Goal: Task Accomplishment & Management: Manage account settings

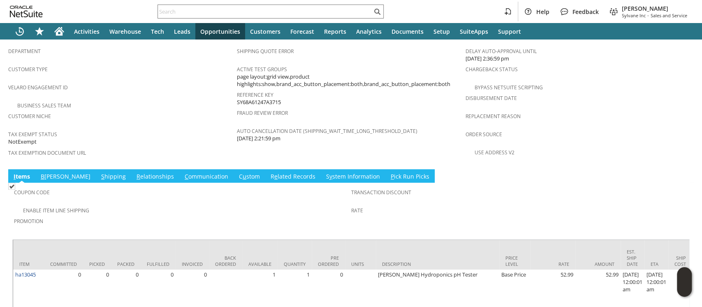
scroll to position [525, 0]
click at [54, 173] on link "B illing" at bounding box center [66, 177] width 54 height 9
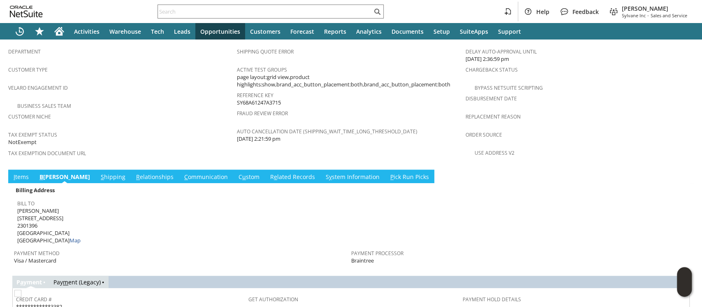
click at [101, 173] on span "S" at bounding box center [102, 177] width 3 height 8
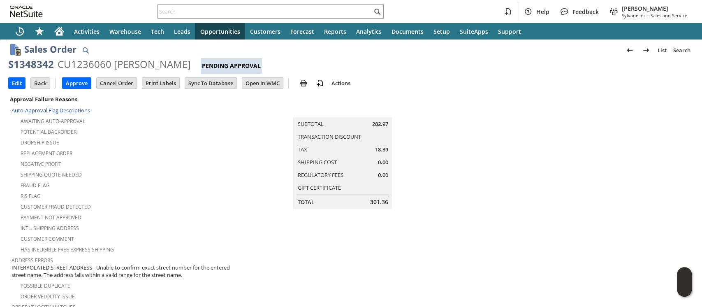
scroll to position [0, 0]
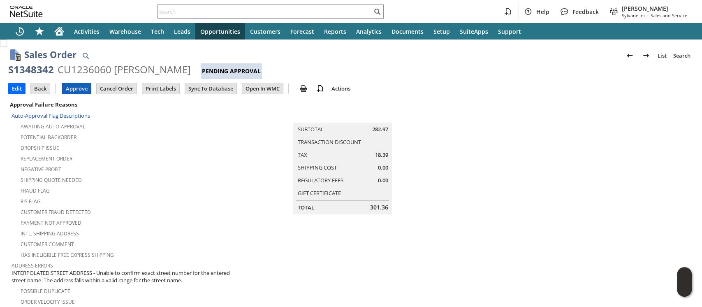
click at [76, 86] on input "Approve" at bounding box center [76, 88] width 28 height 11
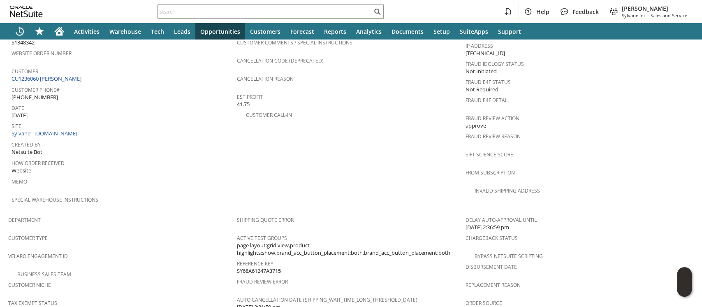
scroll to position [531, 0]
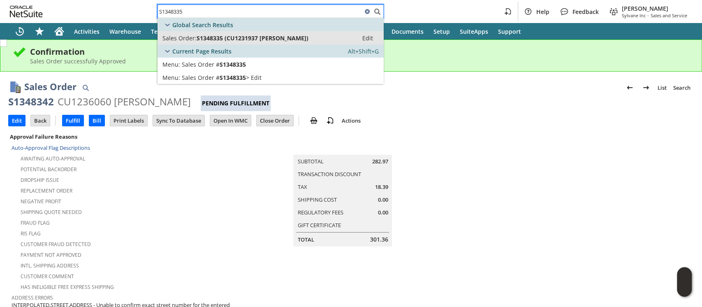
type input "S1348335"
click at [212, 40] on span "S1348335 (CU1231937 William Kraus)" at bounding box center [252, 38] width 112 height 8
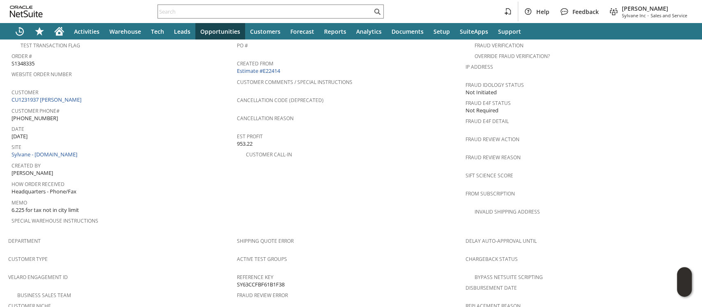
scroll to position [329, 0]
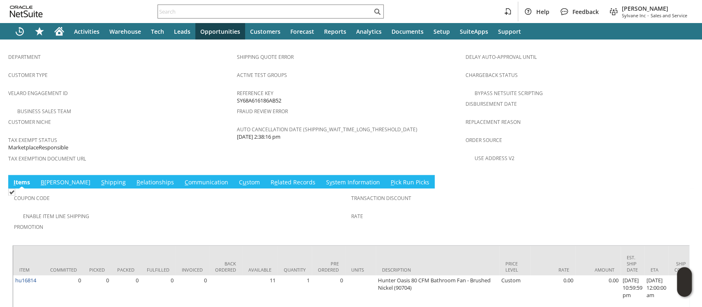
scroll to position [535, 0]
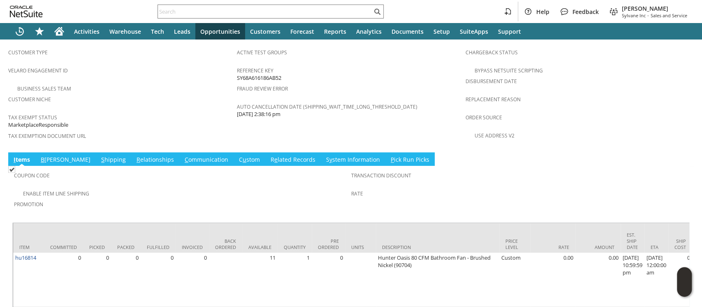
click at [182, 155] on link "C ommunication" at bounding box center [206, 159] width 48 height 9
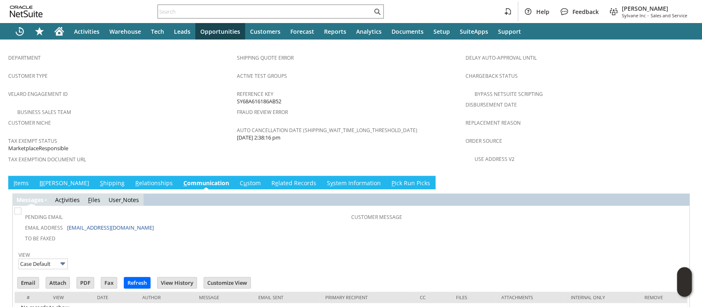
scroll to position [0, 0]
click at [238, 179] on link "C u stom" at bounding box center [250, 183] width 25 height 9
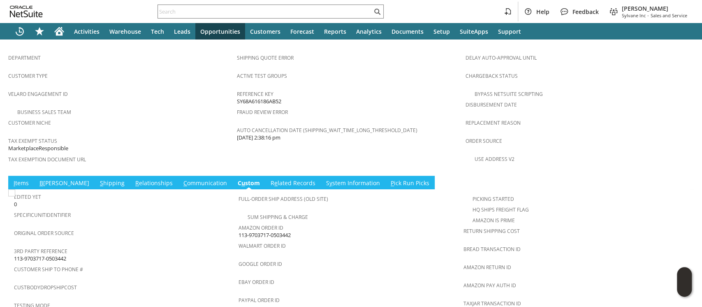
click at [265, 231] on span "113-9703717-0503442" at bounding box center [264, 235] width 52 height 8
copy tbody "113-9703717-0503442"
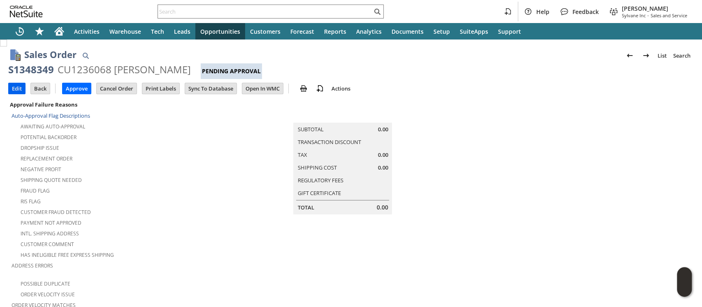
click at [20, 87] on input "Edit" at bounding box center [17, 88] width 16 height 11
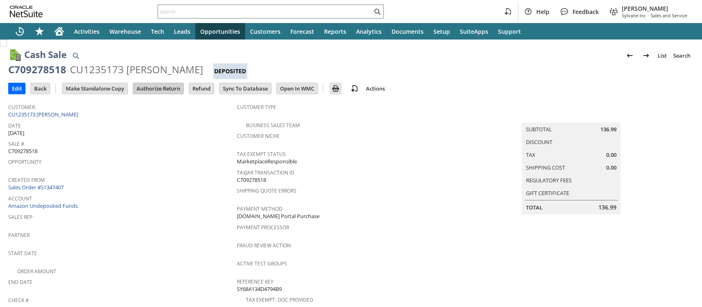
click at [144, 85] on input "Authorize Return" at bounding box center [158, 88] width 50 height 11
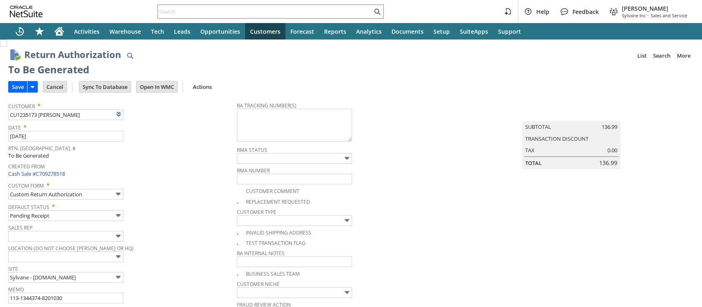
type input "Add"
type input "Copy Previous"
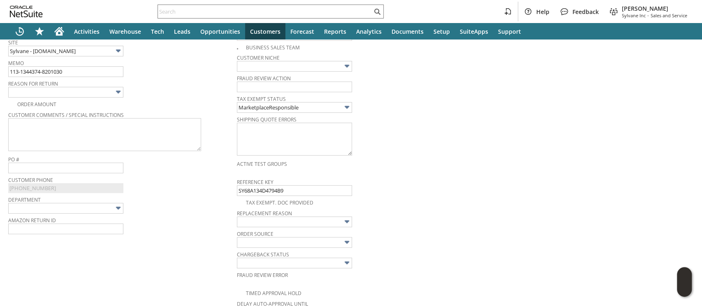
scroll to position [217, 0]
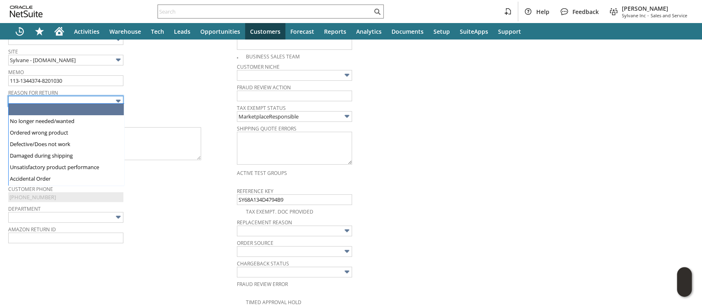
click at [84, 97] on input "text" at bounding box center [65, 101] width 115 height 11
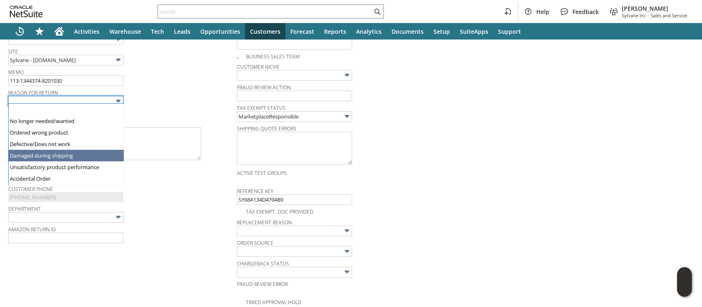
type input "Damaged during shipping"
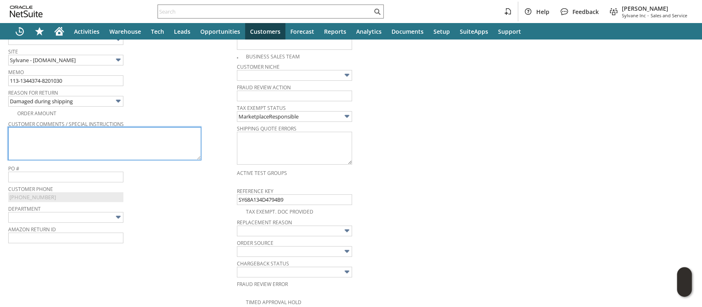
click at [88, 143] on textarea at bounding box center [104, 143] width 193 height 33
paste textarea "Light globe is broken. Box was damaged"
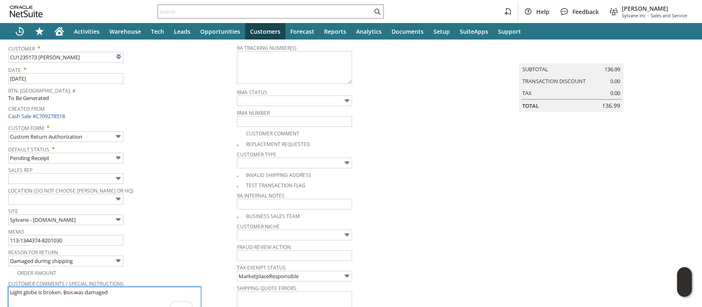
scroll to position [53, 0]
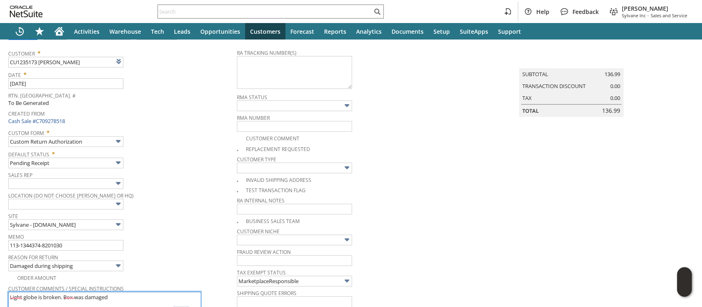
type textarea "Light globe is broken. Box was damaged"
checkbox input "true"
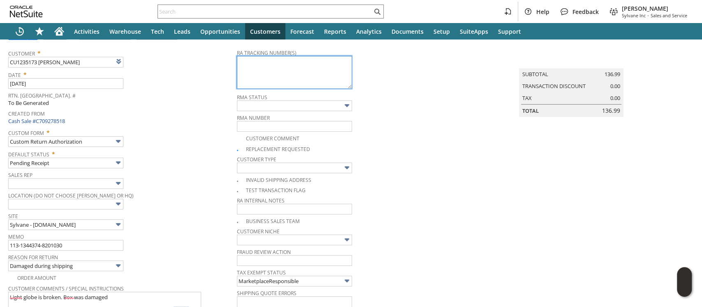
click at [264, 71] on textarea at bounding box center [294, 72] width 115 height 33
paste textarea "1ZJ74J529074831770"
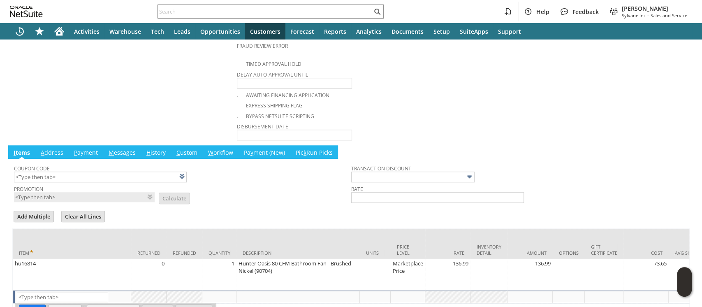
scroll to position [492, 0]
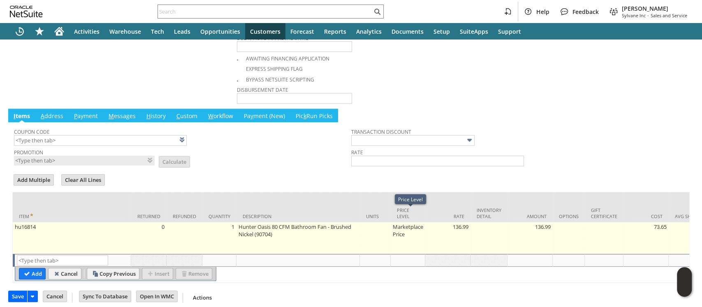
type textarea "1ZJ74J529074831770"
click at [397, 222] on td "Marketplace Price" at bounding box center [407, 238] width 35 height 32
type input "Mark...rice"
type input "hu16814"
type input "OK"
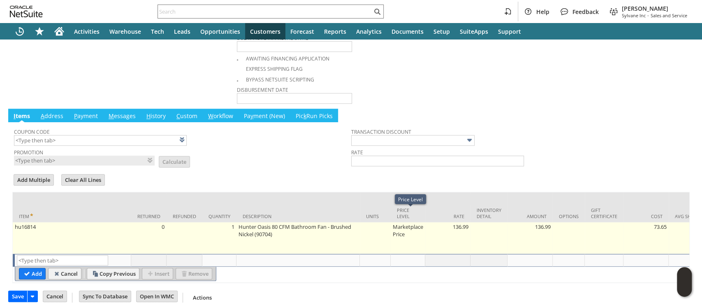
type input "Make Copy"
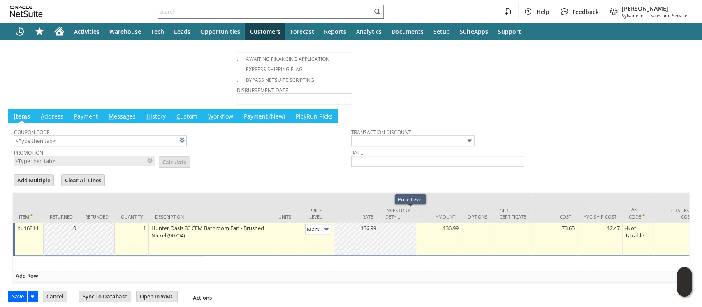
scroll to position [0, 12]
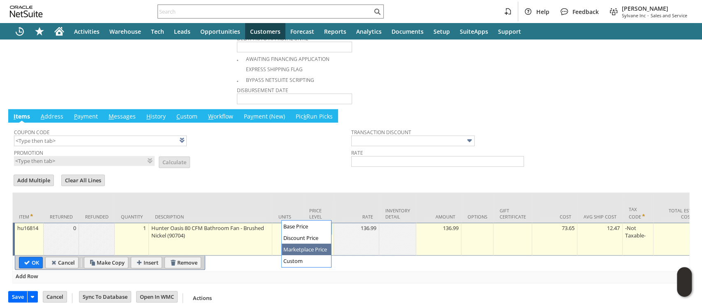
click at [325, 224] on img at bounding box center [325, 228] width 9 height 9
type input "Custom"
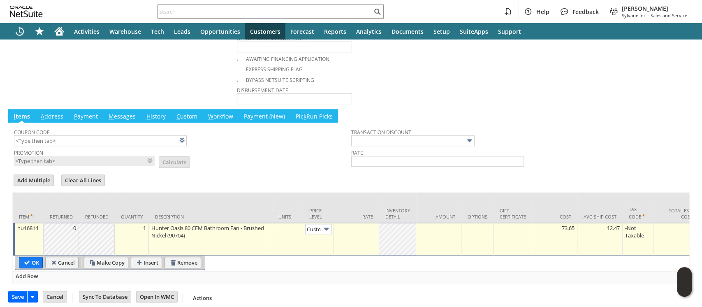
click at [359, 224] on div at bounding box center [356, 228] width 41 height 8
type input "0.00"
click at [38, 257] on input "OK" at bounding box center [30, 262] width 23 height 11
type input "Add"
type input "Copy Previous"
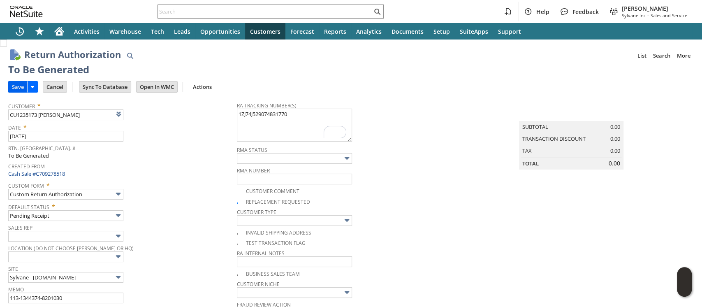
click at [18, 87] on input "Save" at bounding box center [18, 86] width 18 height 11
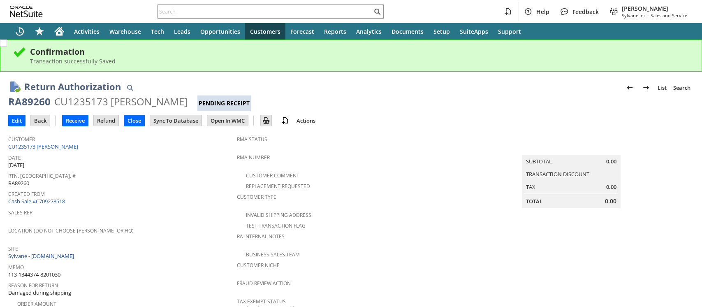
click at [55, 197] on link "Cash Sale #C709278518" at bounding box center [36, 200] width 57 height 7
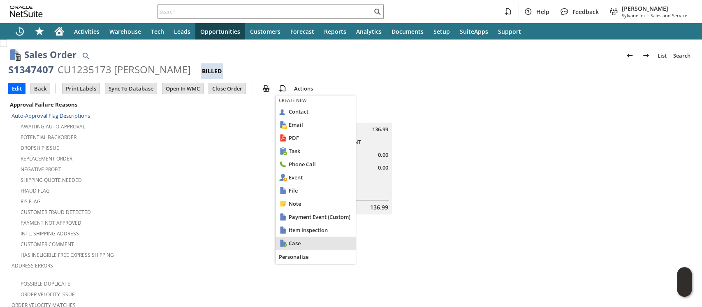
click at [288, 245] on div "Case" at bounding box center [315, 242] width 80 height 13
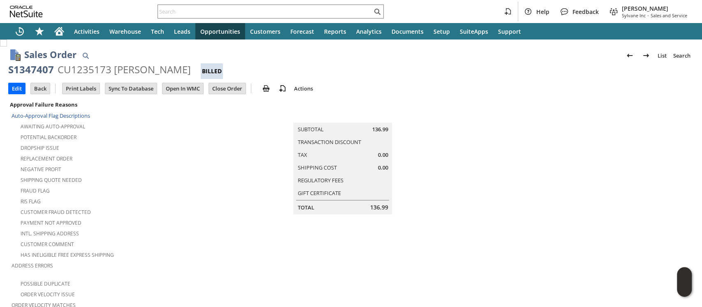
drag, startPoint x: 642, startPoint y: 129, endPoint x: 549, endPoint y: 125, distance: 93.0
click at [642, 129] on td at bounding box center [579, 224] width 229 height 250
click at [30, 71] on div "S1347407" at bounding box center [31, 69] width 46 height 13
copy div "S1347407"
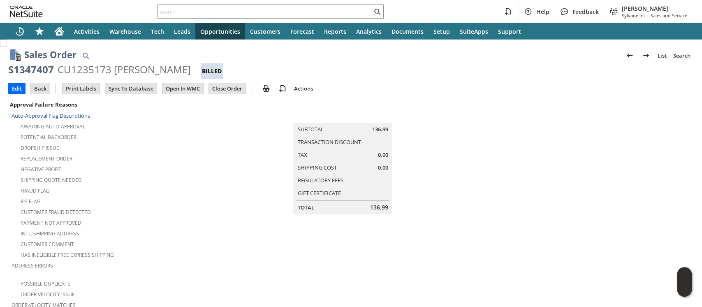
click at [608, 115] on td at bounding box center [579, 224] width 229 height 250
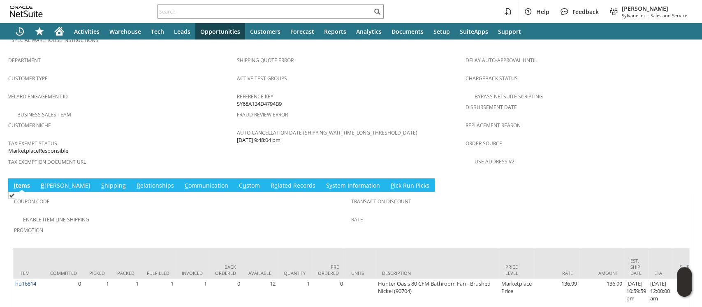
scroll to position [535, 0]
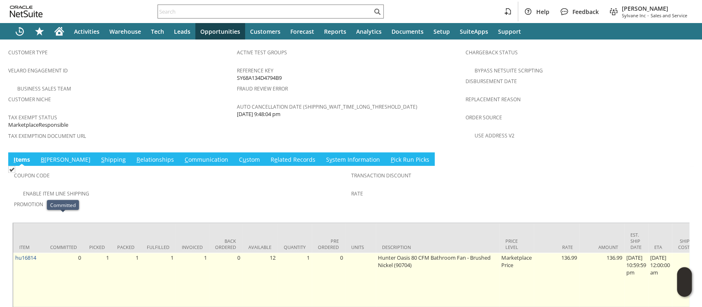
click at [43, 252] on td "hu16814" at bounding box center [28, 279] width 31 height 54
copy tr "hu16814"
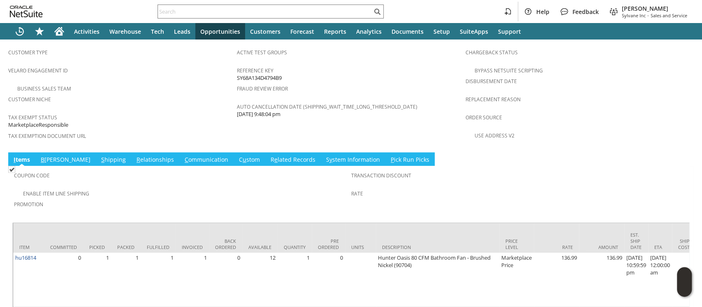
click at [584, 111] on div "Order Source" at bounding box center [577, 119] width 224 height 17
click at [99, 155] on link "S hipping" at bounding box center [113, 159] width 29 height 9
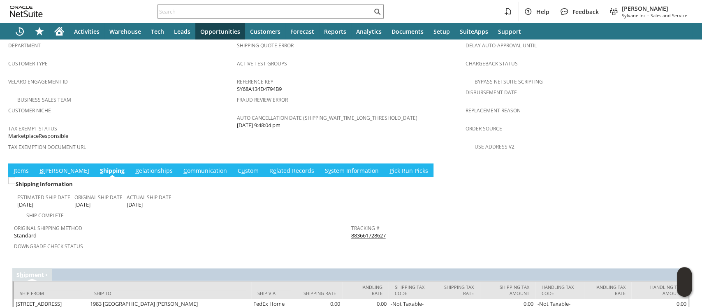
click at [386, 222] on div "Tracking # 883661728627" at bounding box center [517, 230] width 333 height 17
copy tbody "883661728627 Return Tracking #"
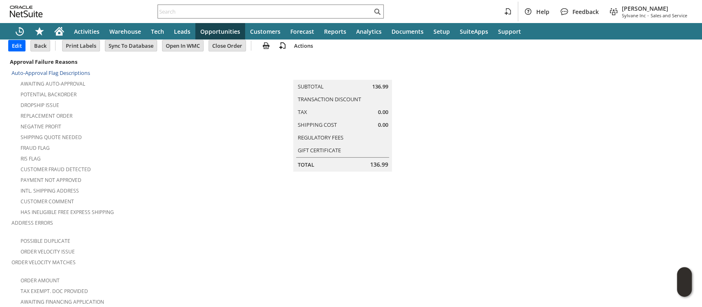
scroll to position [0, 0]
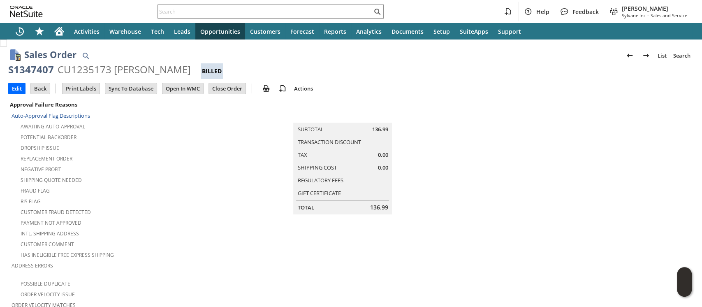
click at [94, 70] on div "CU1235173 Carroll Callaway" at bounding box center [124, 69] width 133 height 13
copy div "CU1235173"
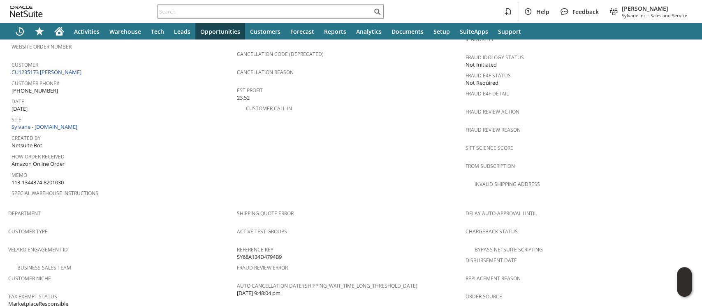
scroll to position [305, 0]
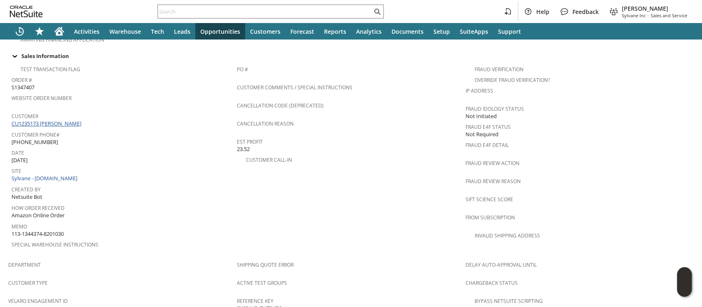
click at [67, 120] on link "CU1235173 Carroll Callaway" at bounding box center [48, 123] width 72 height 7
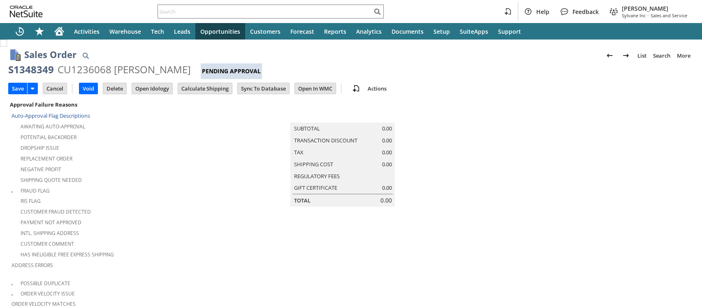
scroll to position [265, 0]
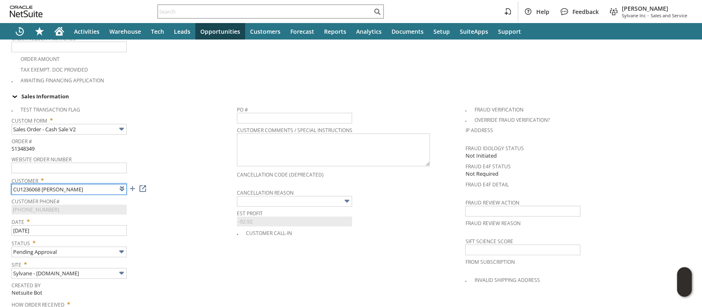
click at [92, 184] on input "CU1236068 Carroll Callaway" at bounding box center [69, 189] width 115 height 11
paste input "5173"
type input "CU1235173 Carroll Callaway"
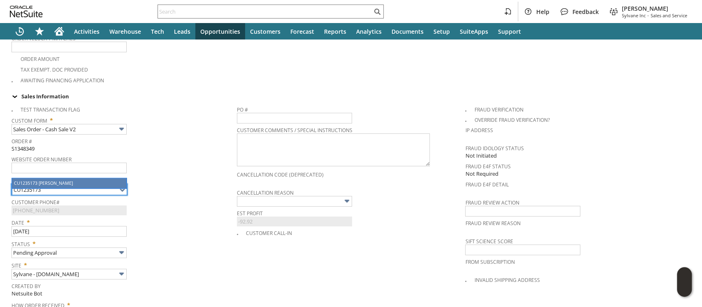
type input "(619) 854-2705 X40738"
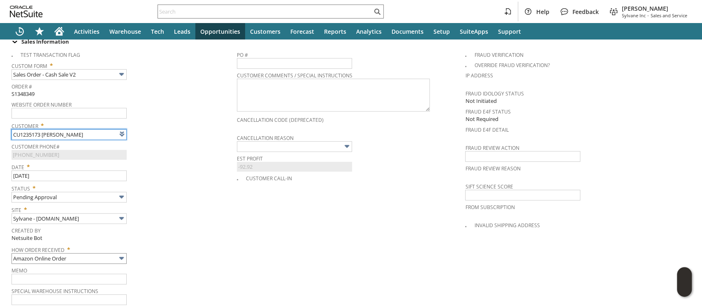
type input "CU1235173 Carroll Callaway"
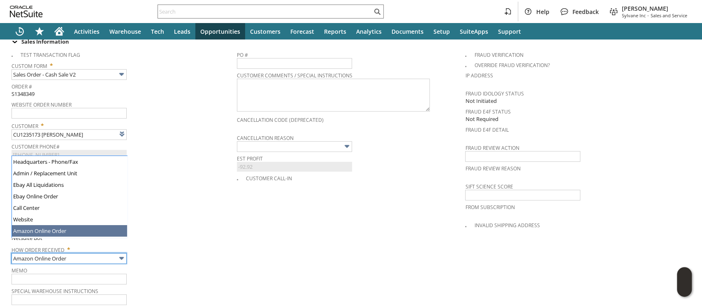
click at [95, 253] on input "Amazon Online Order" at bounding box center [69, 258] width 115 height 11
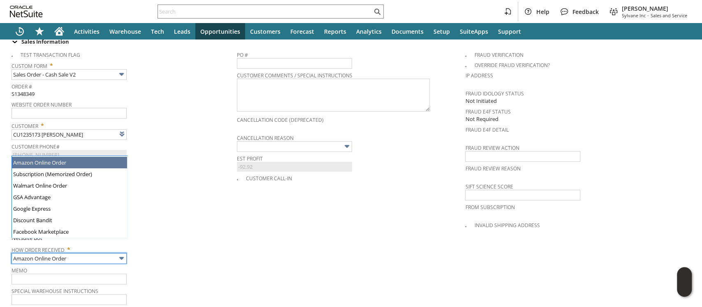
type input "Admin / Replacement Unit"
click at [192, 243] on div "How Order Received * Admin / Replacement Unit" at bounding box center [122, 253] width 221 height 21
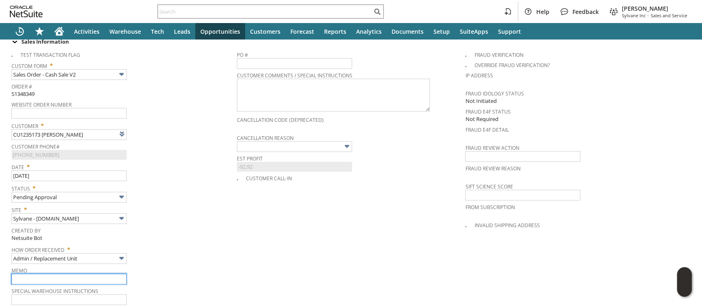
click at [108, 273] on input "text" at bounding box center [69, 278] width 115 height 11
type input "Replacement Order - damaged - claim filed"
click at [255, 197] on td "PO # Customer Comments / Special Instructions Cancellation Code (deprecated) Ca…" at bounding box center [351, 176] width 229 height 259
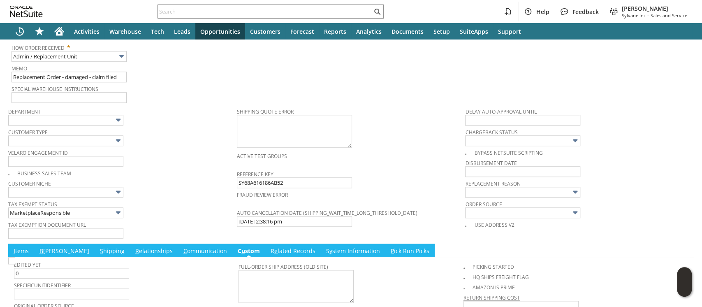
scroll to position [467, 0]
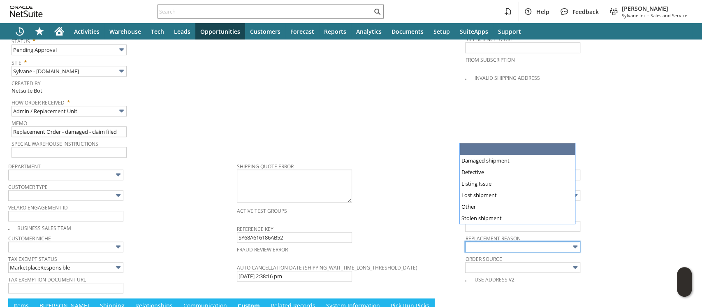
click at [476, 241] on input "text" at bounding box center [522, 246] width 115 height 11
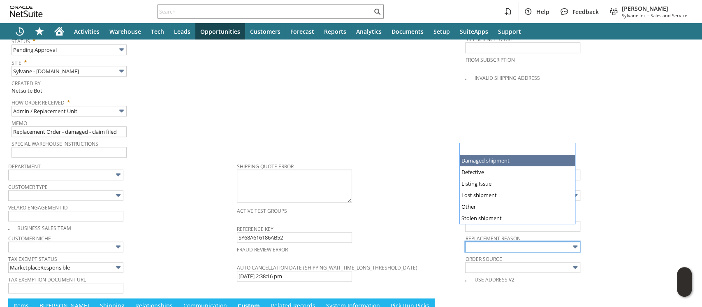
type input "Damaged shipment"
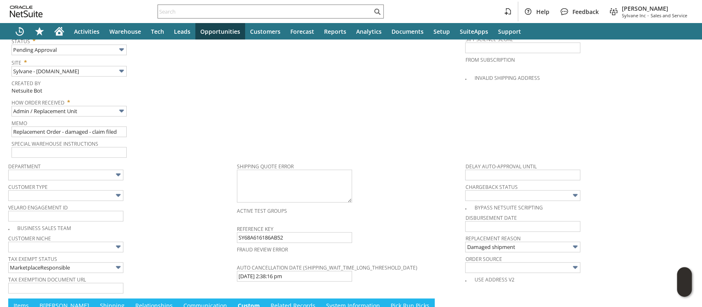
click at [401, 160] on div "Shipping Quote Error" at bounding box center [349, 182] width 224 height 44
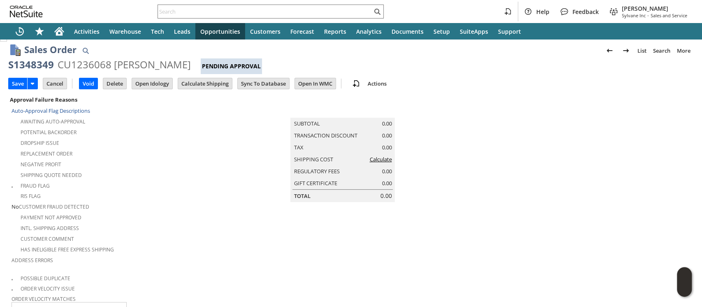
scroll to position [0, 0]
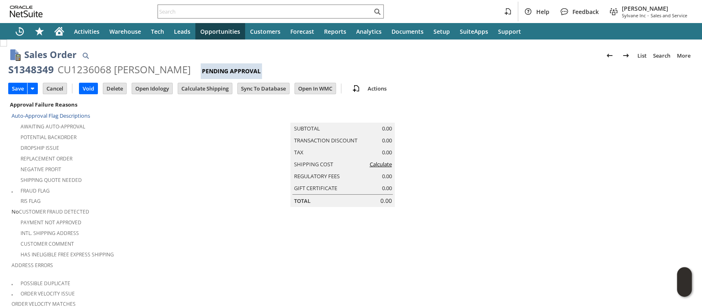
click at [374, 168] on link "Calculate" at bounding box center [380, 163] width 22 height 7
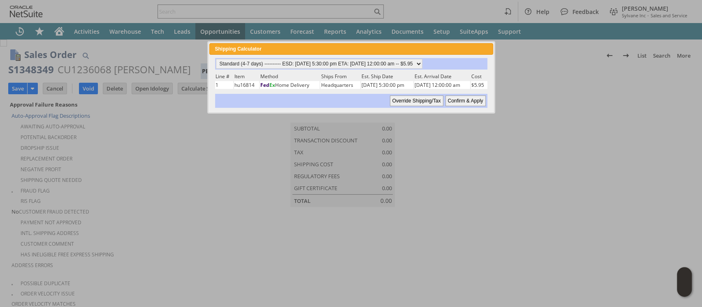
click at [455, 101] on input "Confirm & Apply" at bounding box center [465, 100] width 40 height 11
type input "NotExempt"
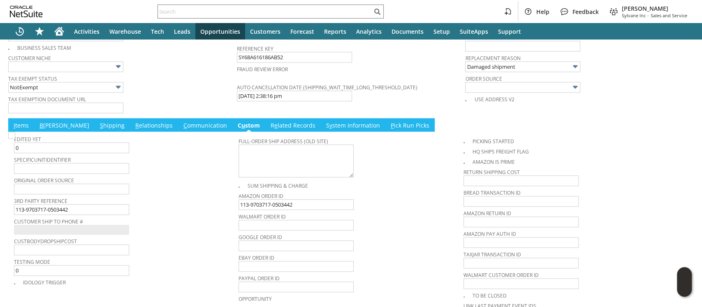
scroll to position [631, 0]
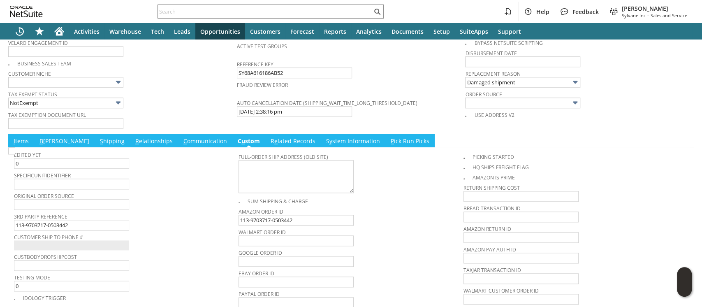
click at [23, 137] on link "I tems" at bounding box center [21, 141] width 19 height 9
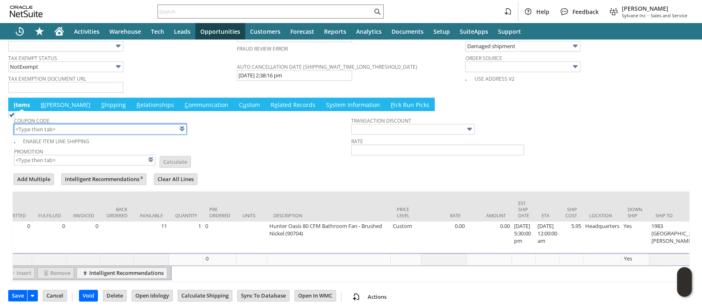
scroll to position [0, 174]
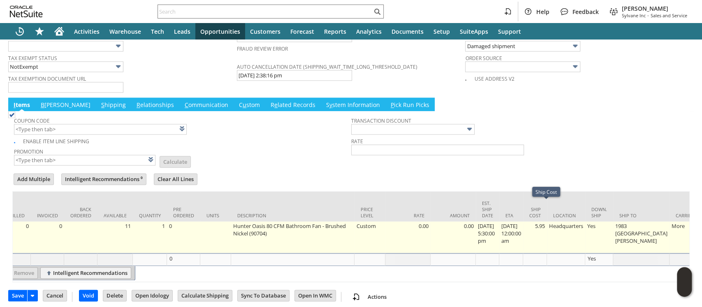
click at [546, 221] on td "5.95" at bounding box center [535, 237] width 24 height 32
type input "5.95"
type input "OK"
type input "Make Copy"
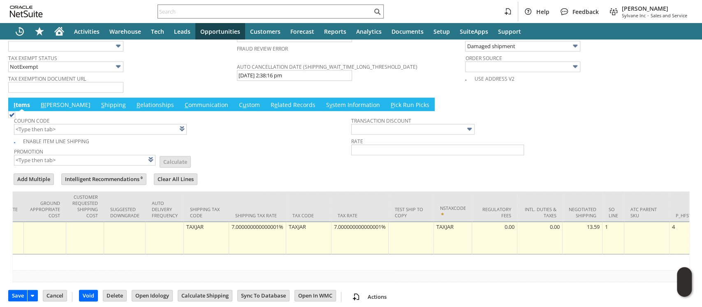
scroll to position [0, 1466]
type input "0"
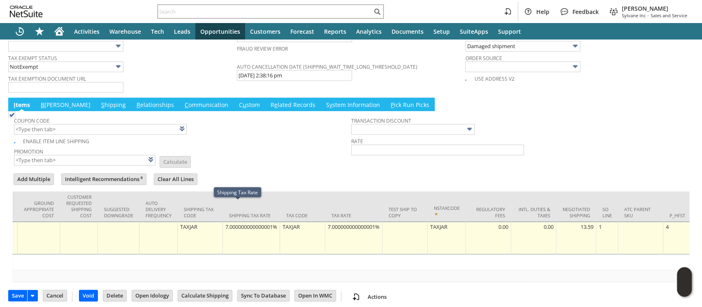
click at [225, 222] on div "7.000000000000001%" at bounding box center [251, 226] width 53 height 8
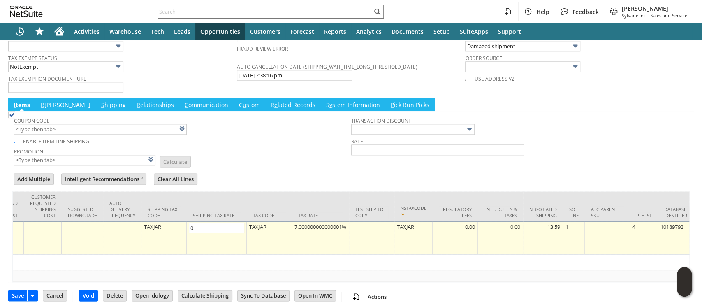
scroll to position [0, 0]
type input "0.0%"
click at [294, 222] on div "7.000000000000001%" at bounding box center [320, 226] width 53 height 8
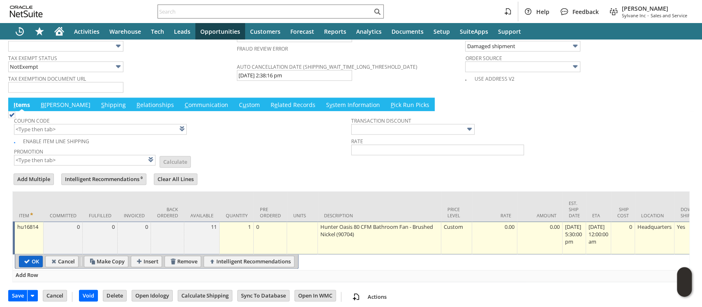
type input "0.0%"
click at [30, 256] on input "OK" at bounding box center [30, 261] width 23 height 11
type input "Add"
type input "Copy Previous"
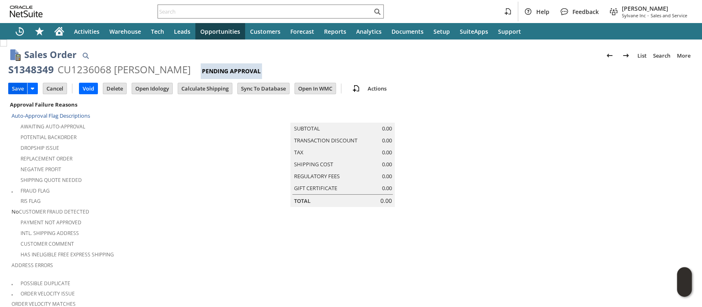
click at [20, 88] on input "Save" at bounding box center [18, 88] width 18 height 11
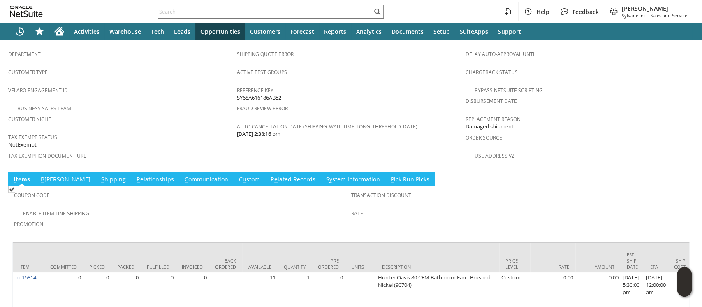
scroll to position [548, 0]
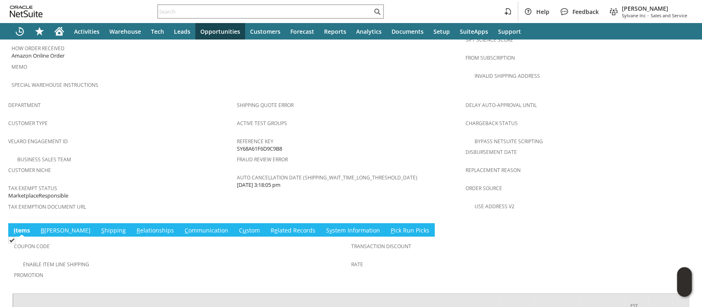
scroll to position [513, 0]
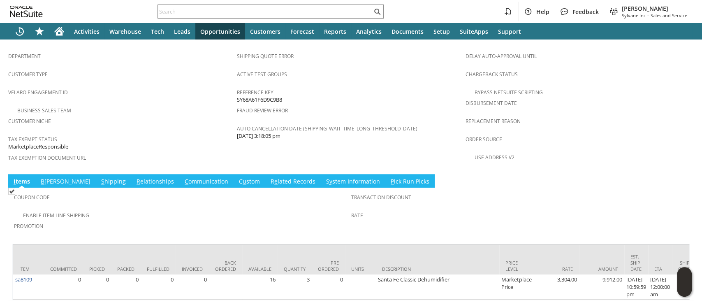
click at [99, 177] on link "S hipping" at bounding box center [113, 181] width 29 height 9
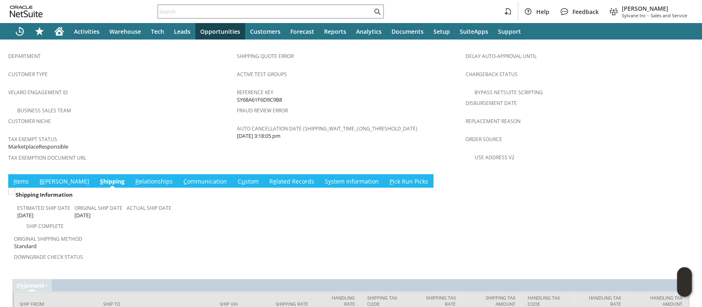
scroll to position [531, 0]
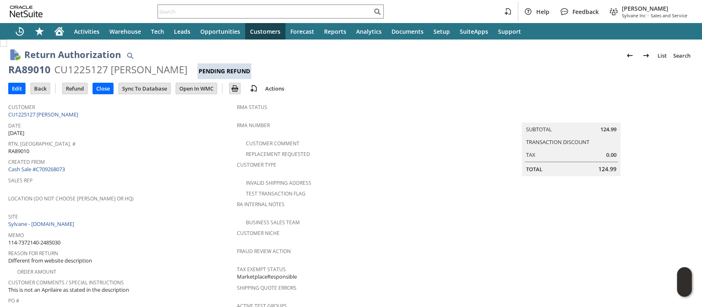
click at [60, 238] on span "114-7372140-2485030" at bounding box center [34, 242] width 52 height 8
copy tbody "114-7372140-2485030"
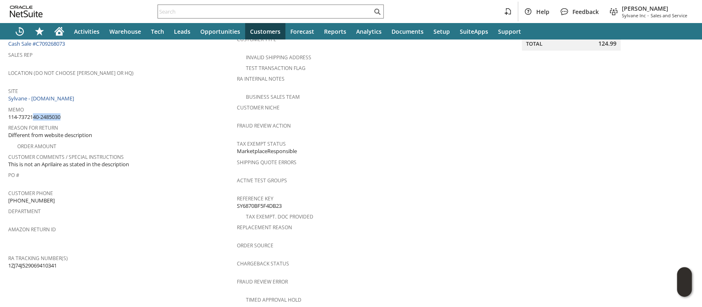
scroll to position [345, 0]
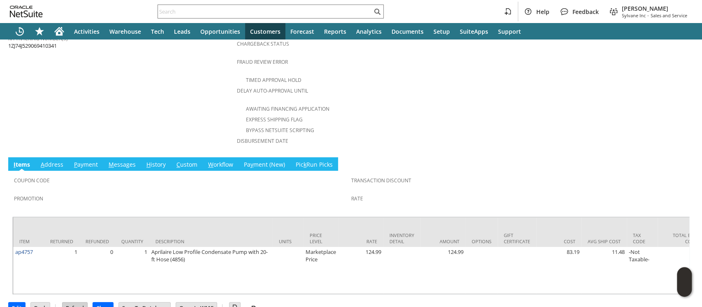
click at [72, 302] on input "Refund" at bounding box center [74, 307] width 25 height 11
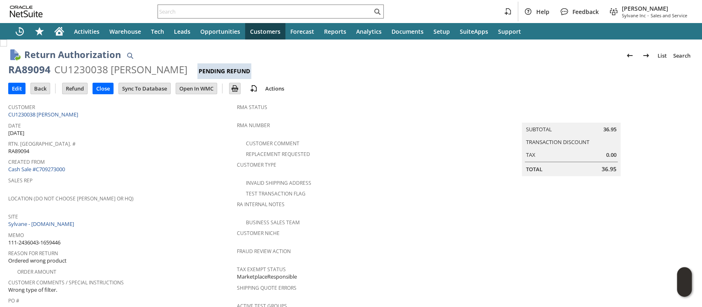
click at [52, 238] on span "111-2436043-1659446" at bounding box center [34, 242] width 52 height 8
copy tbody "111-2436043-1659446"
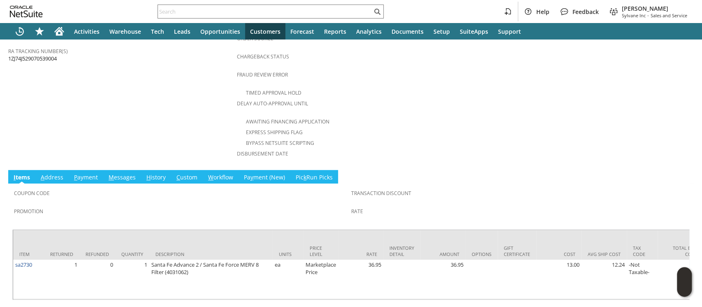
scroll to position [337, 0]
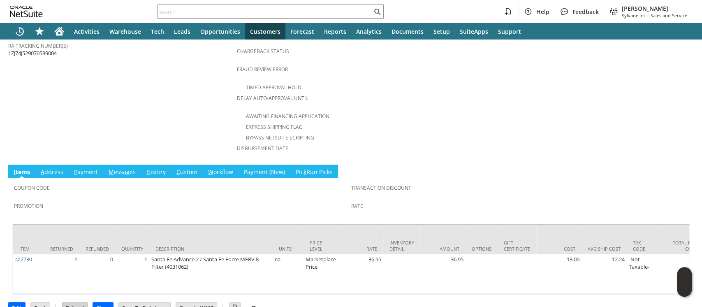
click at [70, 302] on input "Refund" at bounding box center [74, 307] width 25 height 11
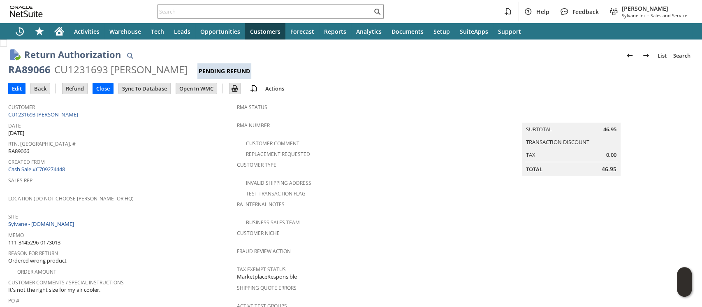
click at [56, 238] on span "111-3145296-0173013" at bounding box center [34, 242] width 52 height 8
copy tbody "111-3145296-0173013"
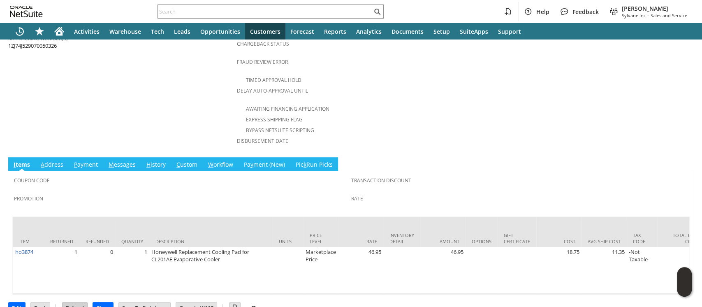
click at [77, 302] on input "Refund" at bounding box center [74, 307] width 25 height 11
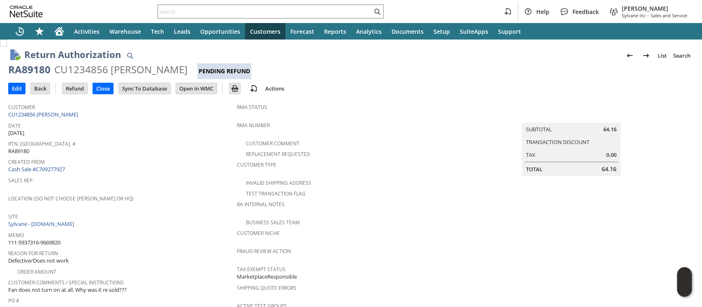
click at [53, 238] on span "111-5937316-9669820" at bounding box center [34, 242] width 52 height 8
copy tbody "111-5937316-9669820"
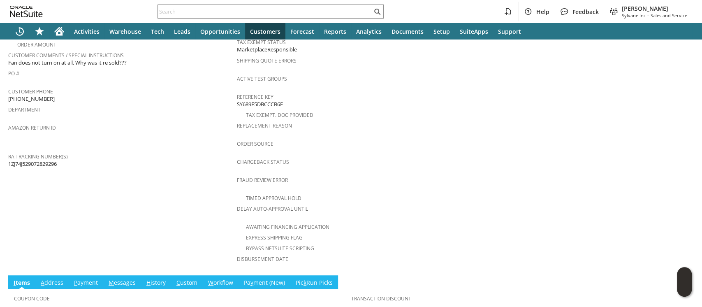
scroll to position [345, 0]
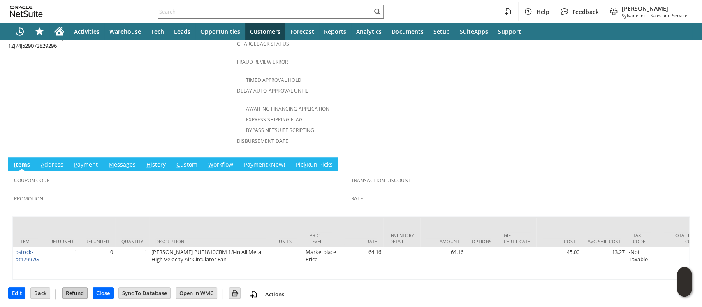
click at [67, 290] on input "Refund" at bounding box center [74, 292] width 25 height 11
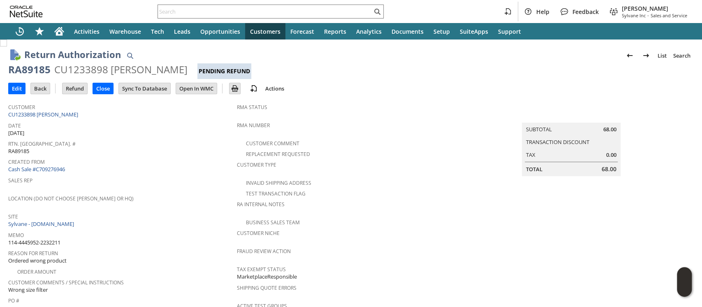
click at [54, 238] on span "114-4445952-2232211" at bounding box center [34, 242] width 52 height 8
click at [55, 238] on span "114-4445952-2232211" at bounding box center [34, 242] width 52 height 8
copy tbody "114-4445952-2232211"
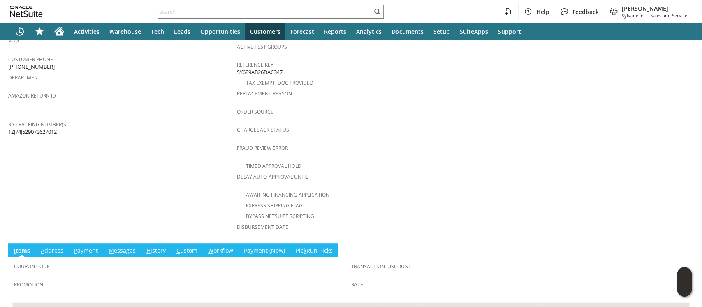
scroll to position [376, 0]
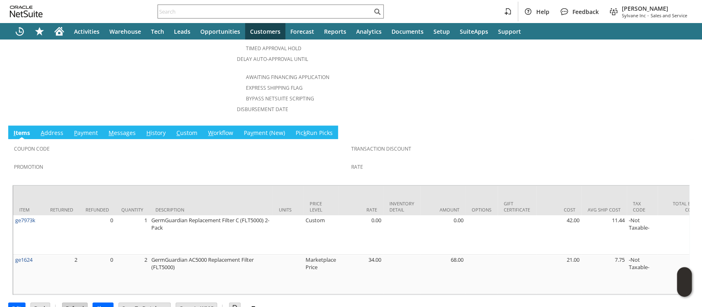
click at [79, 302] on input "Refund" at bounding box center [74, 307] width 25 height 11
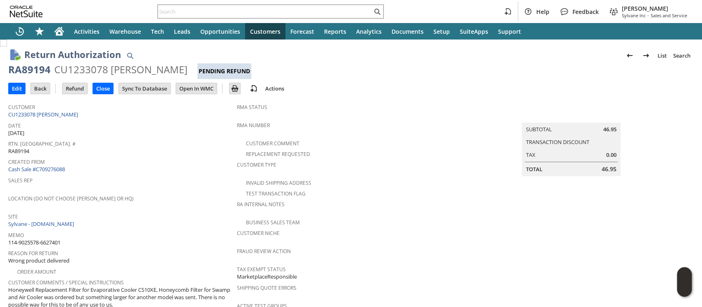
click at [56, 238] on span "114-9025578-6627401" at bounding box center [34, 242] width 52 height 8
copy tbody "114-9025578-6627401"
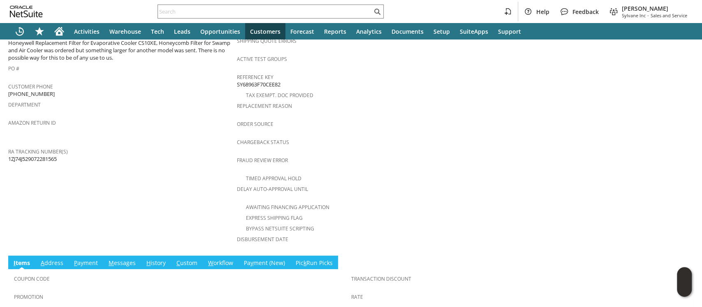
scroll to position [345, 0]
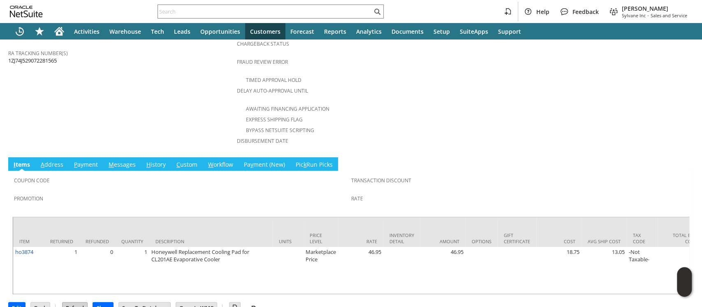
click at [81, 302] on input "Refund" at bounding box center [74, 307] width 25 height 11
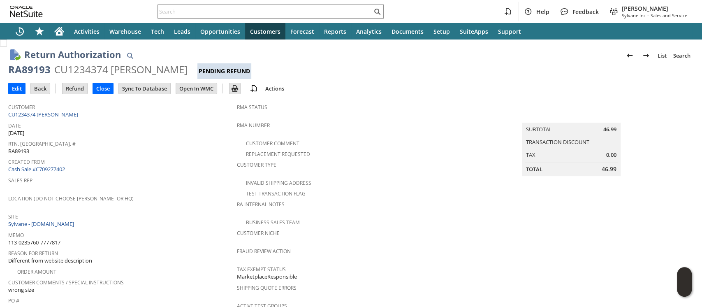
click at [54, 238] on span "113-0235760-7777817" at bounding box center [34, 242] width 52 height 8
copy tbody "113-0235760-7777817"
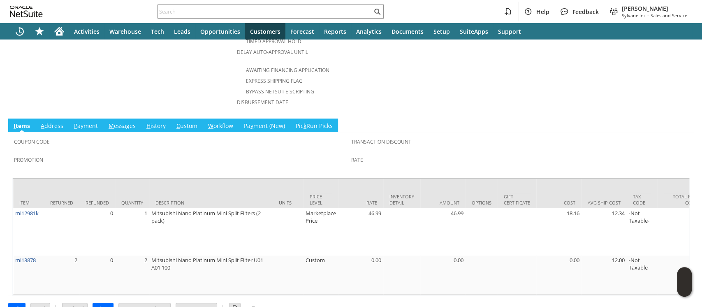
scroll to position [384, 0]
click at [76, 302] on input "Refund" at bounding box center [74, 307] width 25 height 11
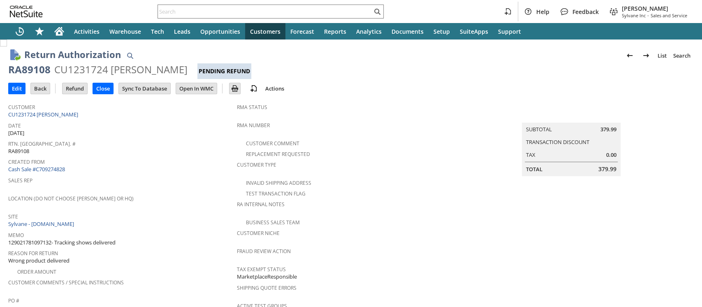
click at [40, 238] on span "129021781097132- Tracking shows delivered" at bounding box center [61, 242] width 107 height 8
copy span "129021781097132"
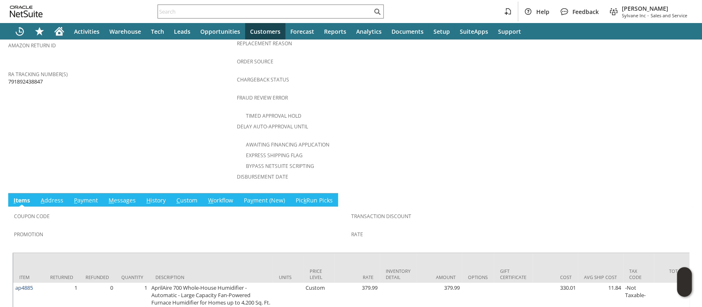
scroll to position [352, 0]
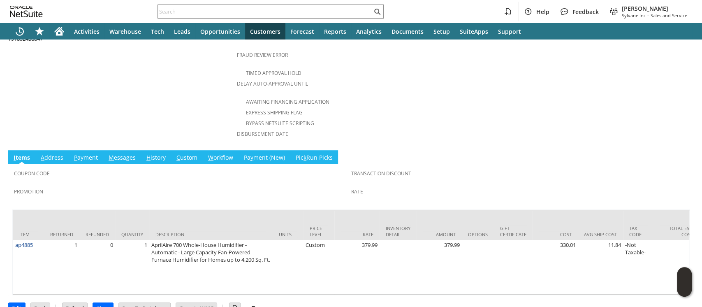
click at [159, 153] on link "H istory" at bounding box center [155, 157] width 23 height 9
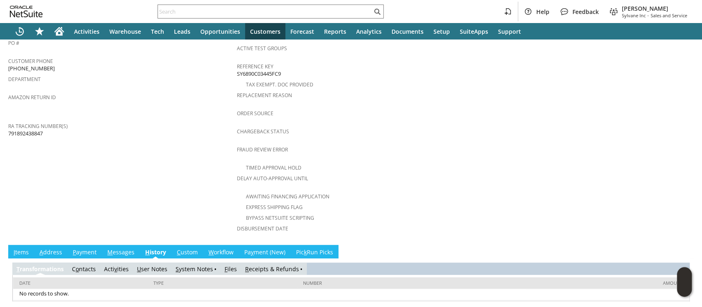
scroll to position [0, 0]
click at [187, 265] on link "S ystem Notes" at bounding box center [193, 269] width 37 height 8
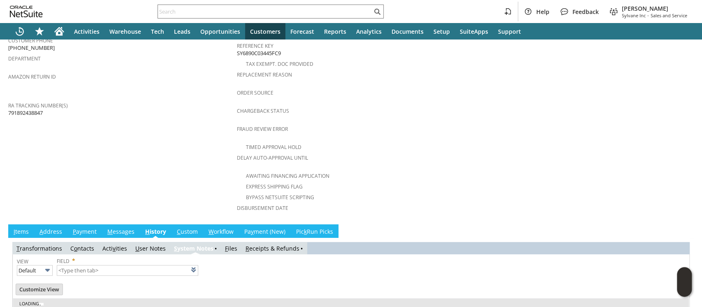
scroll to position [286, 0]
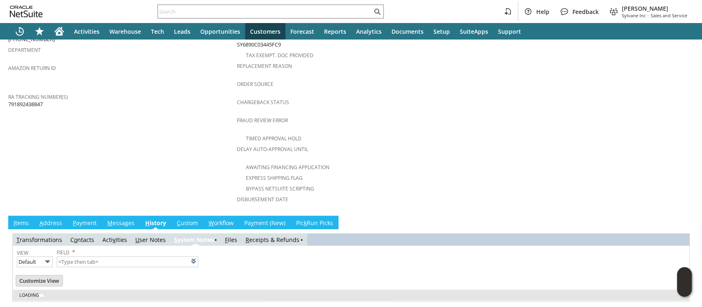
type input "1 to 25 of 73"
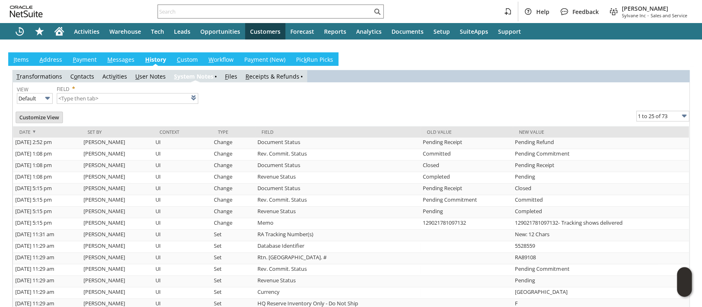
scroll to position [409, 0]
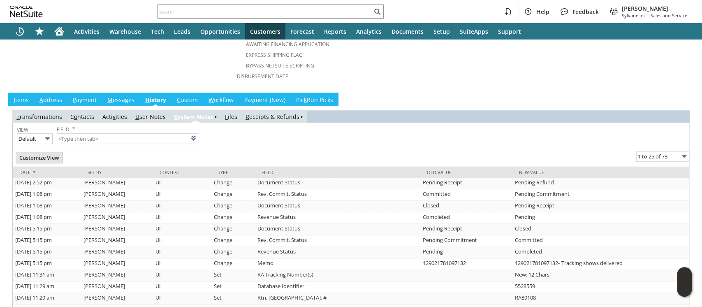
click at [19, 96] on link "I tems" at bounding box center [21, 100] width 19 height 9
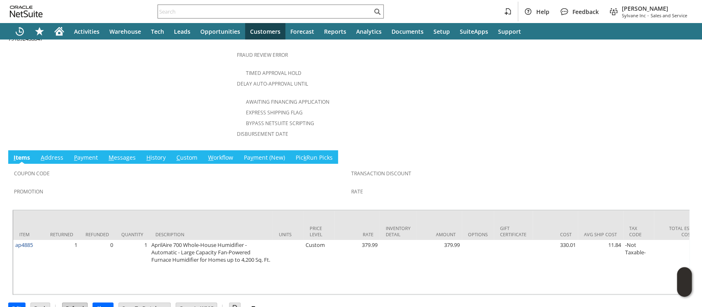
click at [80, 302] on input "Refund" at bounding box center [74, 307] width 25 height 11
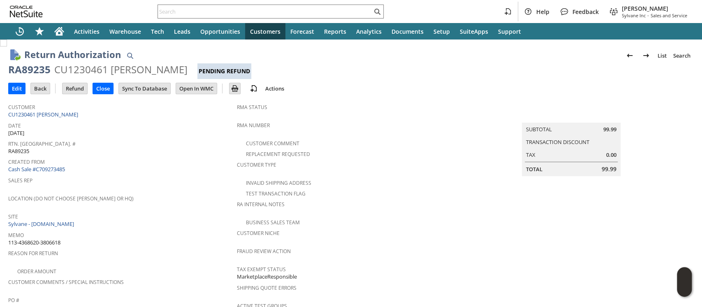
click at [55, 238] on span "113-4368620-3806618" at bounding box center [34, 242] width 52 height 8
copy tbody "113-4368620-3806618"
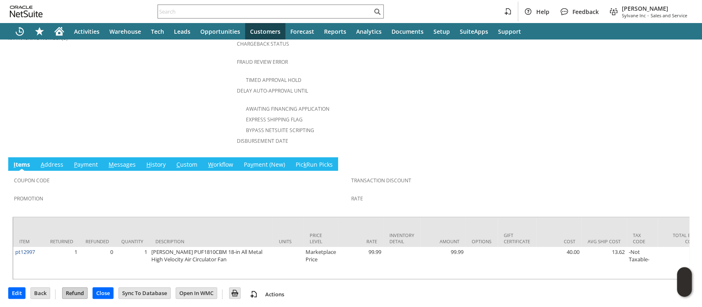
click at [77, 288] on input "Refund" at bounding box center [74, 292] width 25 height 11
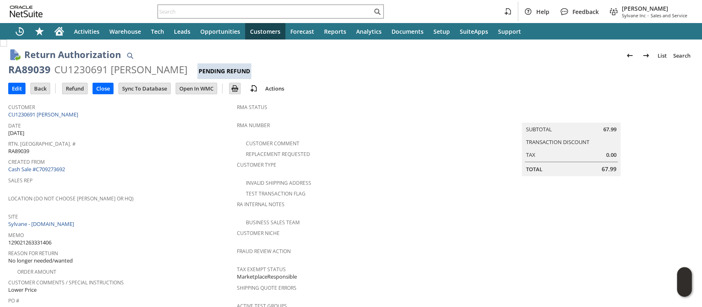
click at [36, 238] on span "129021263331406" at bounding box center [29, 242] width 43 height 8
copy span "129021263331406"
click at [46, 238] on span "129021263331406" at bounding box center [29, 242] width 43 height 8
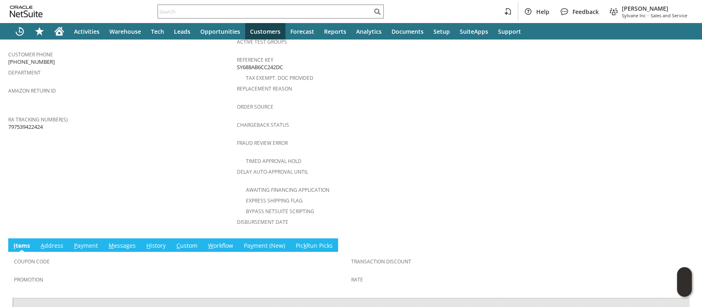
scroll to position [367, 0]
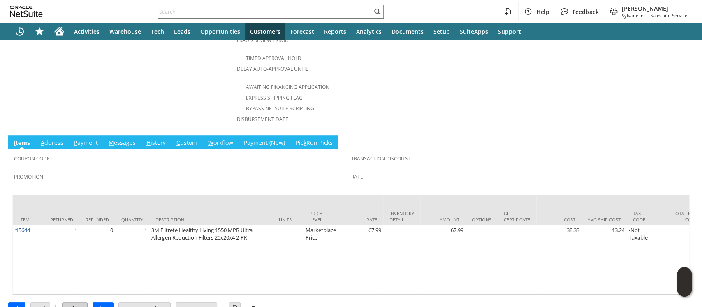
click at [82, 302] on input "Refund" at bounding box center [74, 307] width 25 height 11
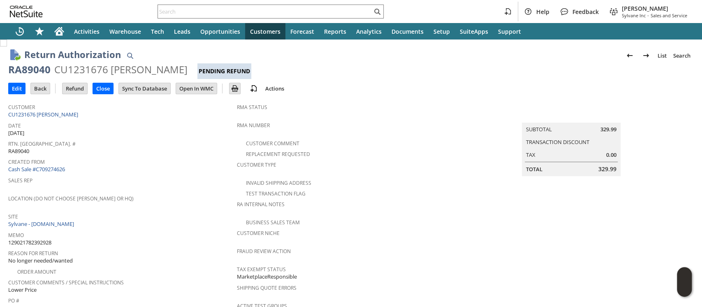
click at [36, 238] on span "129021782392928" at bounding box center [29, 242] width 43 height 8
copy span "129021782392928"
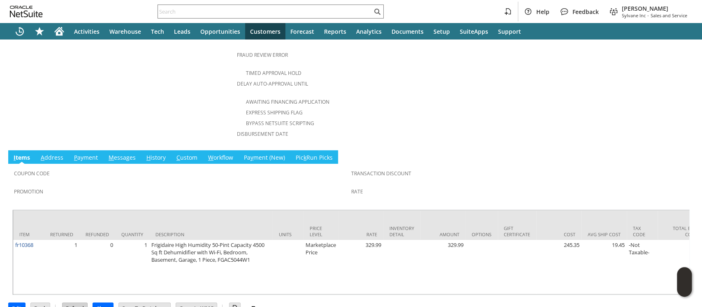
click at [75, 302] on input "Refund" at bounding box center [74, 307] width 25 height 11
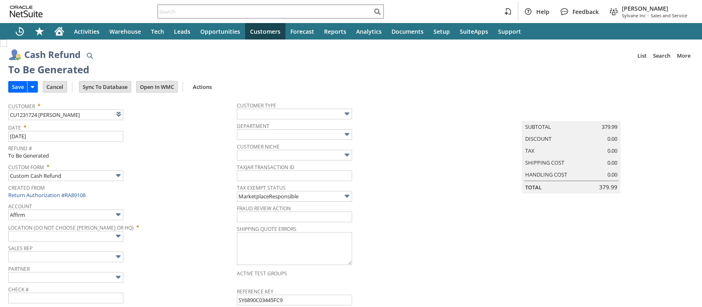
type input "Walmart"
type input "Headquarters : Head... : Pending Testing"
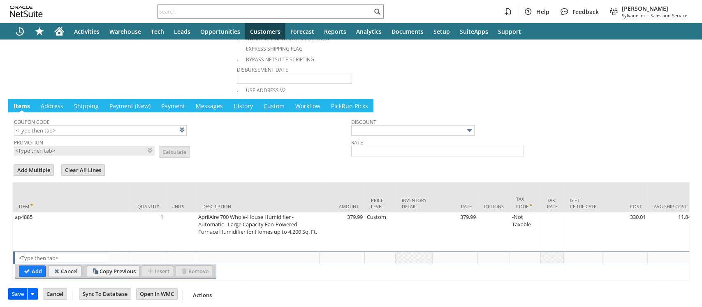
click at [21, 289] on input "Save" at bounding box center [18, 293] width 18 height 11
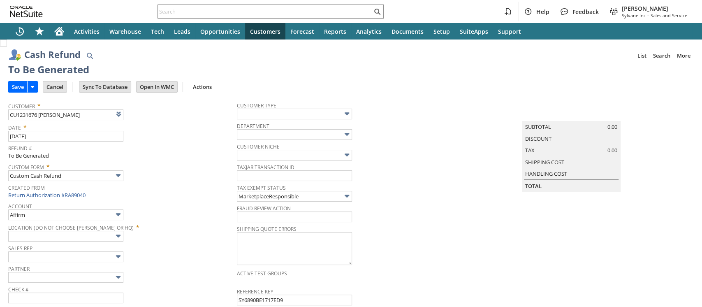
type input "Walmart"
type input "Headquarters : Head... : Pending Testing"
type input "Add"
type input "Copy Previous"
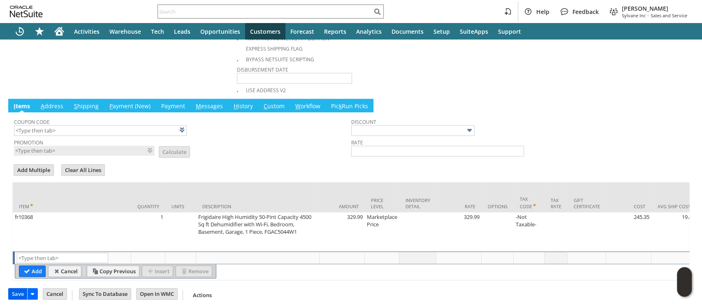
click at [23, 292] on input "Save" at bounding box center [18, 293] width 18 height 11
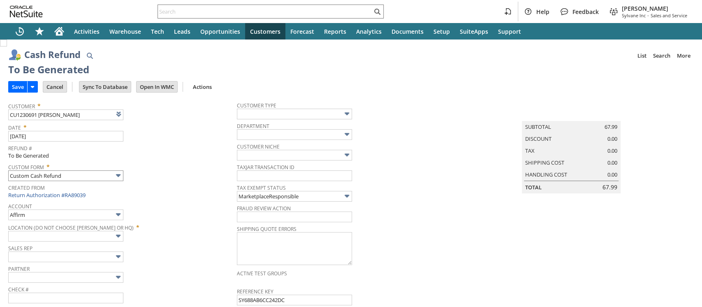
type input "Walmart"
type input "Headquarters : Head... : Pending Testing"
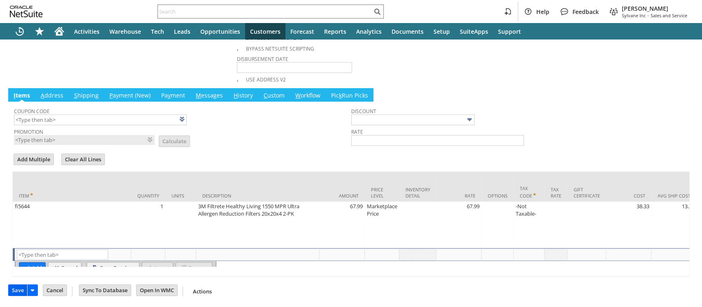
click at [21, 298] on td "Save" at bounding box center [25, 290] width 35 height 15
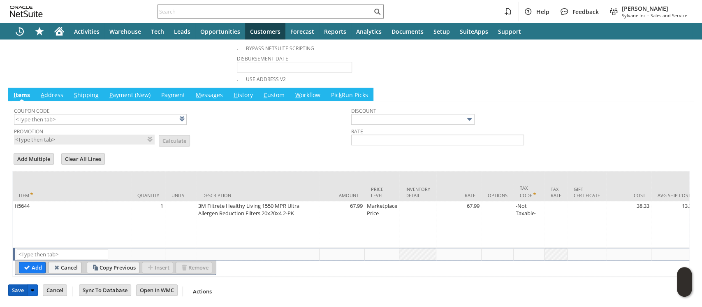
click at [21, 292] on input "Save" at bounding box center [18, 289] width 18 height 11
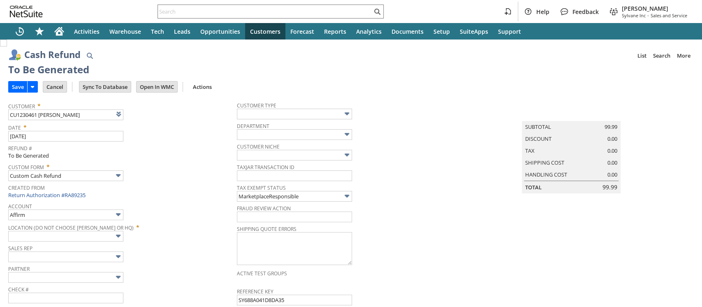
type input "Amazon Undeposited Funds"
type input "Headquarters : Head... : Pending Testing"
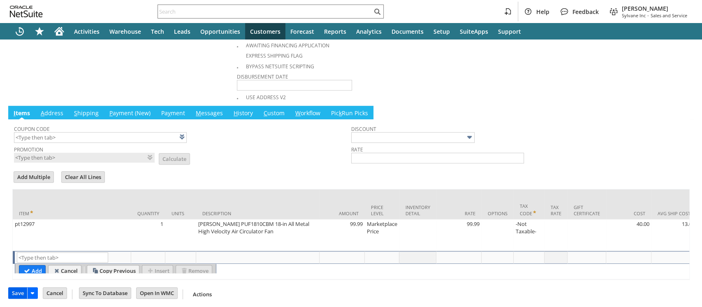
click at [21, 288] on input "Save" at bounding box center [18, 292] width 18 height 11
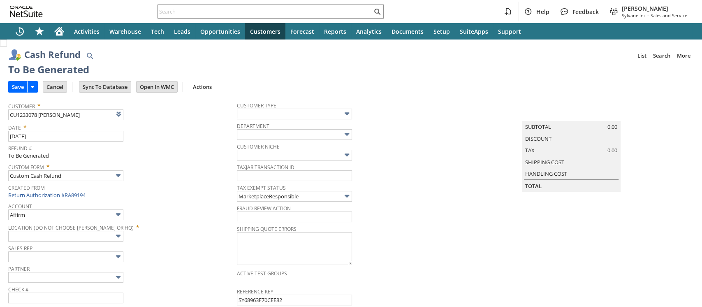
type input "Amazon Undeposited Funds"
type input "Headquarters : Head... : Pending Testing"
type input "Add"
type input "Copy Previous"
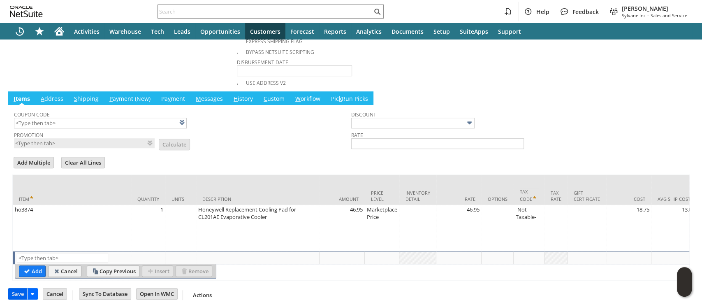
click at [13, 291] on input "Save" at bounding box center [18, 293] width 18 height 11
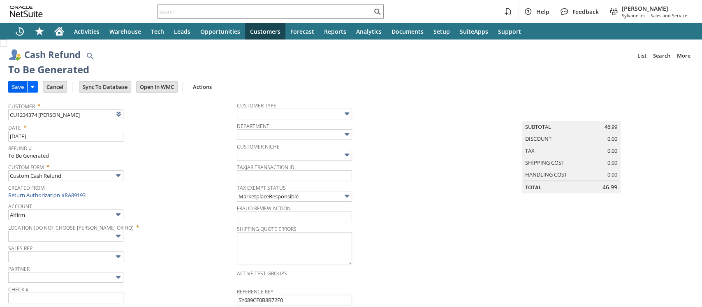
type input "Amazon Undeposited Funds"
type input "Headquarters : Head... : Pending Testing"
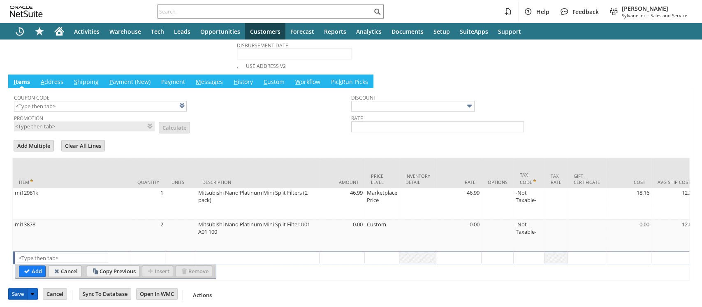
click at [16, 290] on input "Save" at bounding box center [18, 293] width 18 height 11
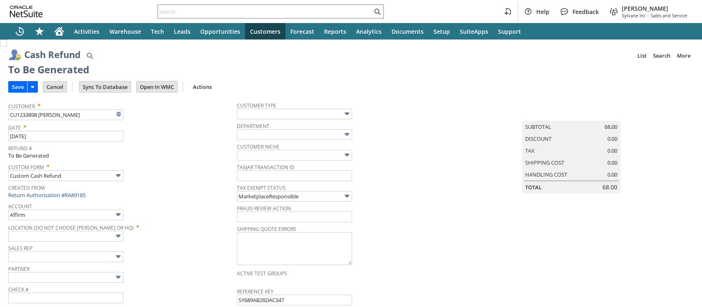
type input "Amazon Undeposited Funds"
type input "Headquarters : Head... : Pending Testing"
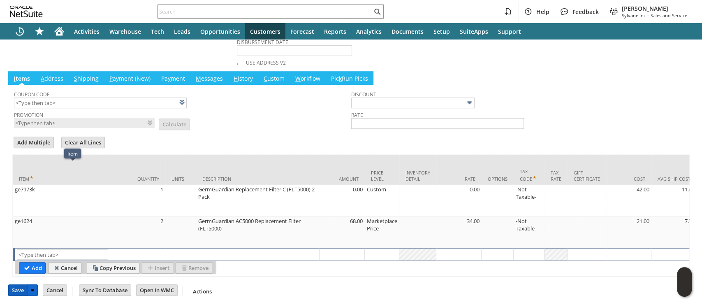
click at [19, 292] on input "Save" at bounding box center [18, 289] width 18 height 11
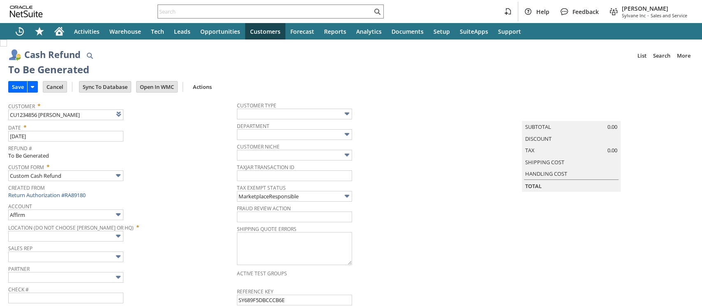
type input "Amazon Undeposited Funds"
type input "Headquarters : Head... : Pending Testing"
type input "Add"
type input "Copy Previous"
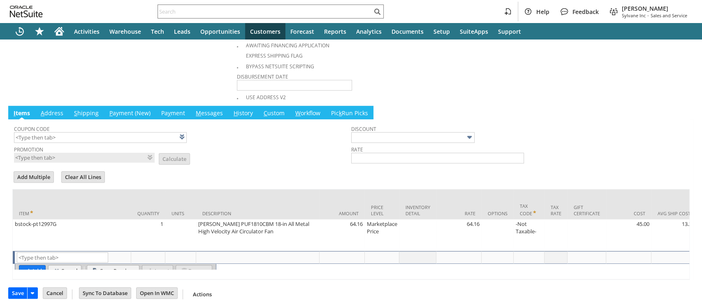
click at [22, 287] on input "Save" at bounding box center [18, 292] width 18 height 11
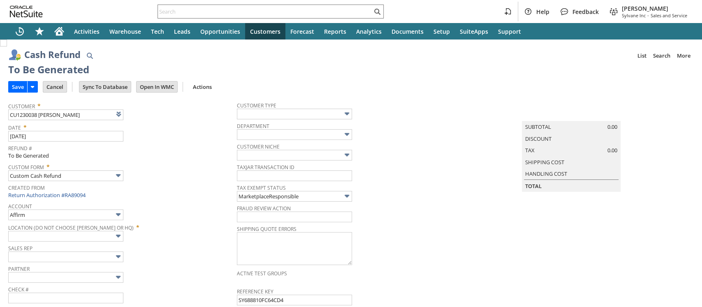
type input "Amazon Undeposited Funds"
type input "Headquarters : Head... : Pending Testing"
type input "Add"
type input "Copy Previous"
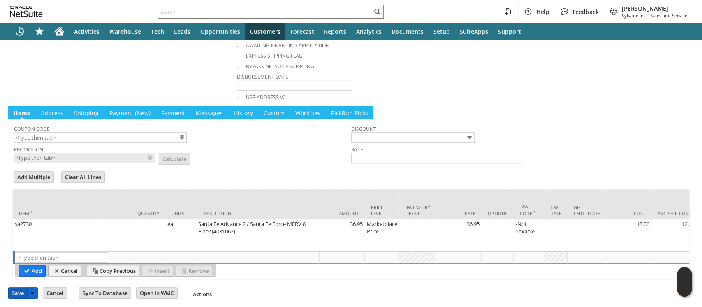
click at [13, 291] on input "Save" at bounding box center [18, 292] width 18 height 11
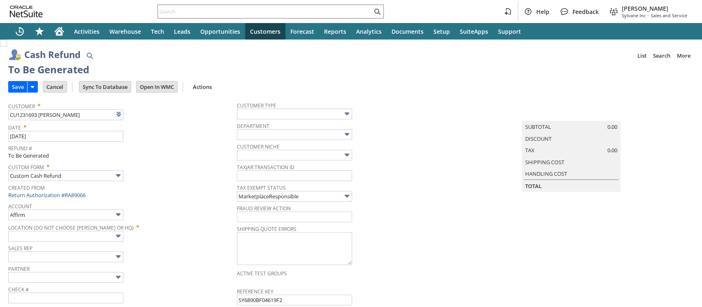
type input "Amazon Undeposited Funds"
type input "Headquarters : Head... : Pending Testing"
type input "Add"
type input "Copy Previous"
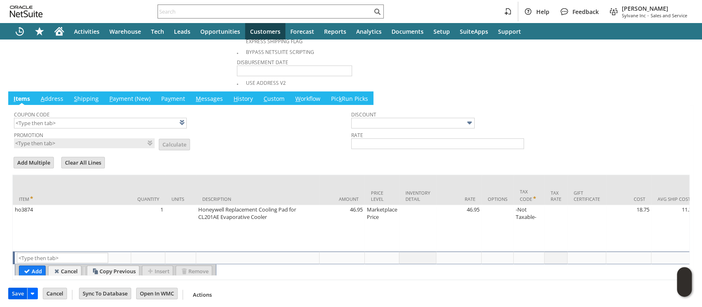
click at [16, 289] on input "Save" at bounding box center [18, 293] width 18 height 11
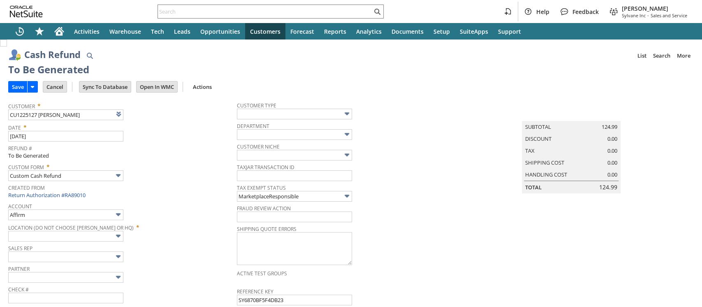
type input "Amazon Undeposited Funds"
type input "Headquarters : Head... : Pending Testing"
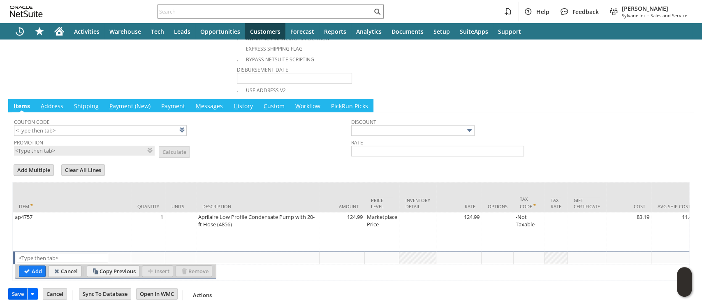
click at [11, 294] on input "Save" at bounding box center [18, 293] width 18 height 11
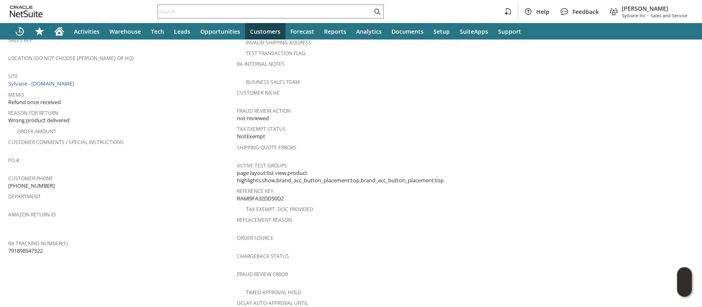
scroll to position [359, 0]
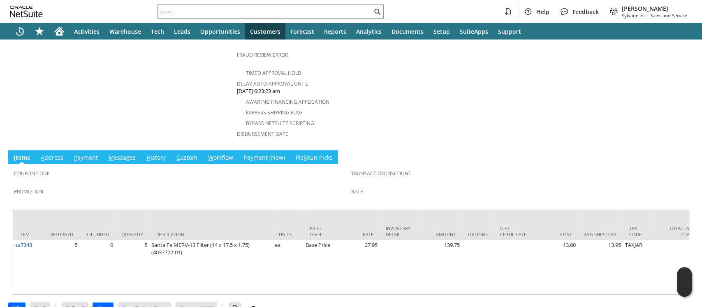
click at [155, 153] on link "H istory" at bounding box center [155, 157] width 23 height 9
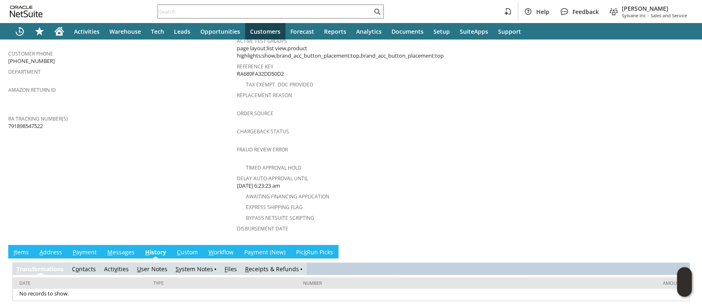
scroll to position [0, 0]
click at [180, 265] on link "S ystem Notes" at bounding box center [193, 269] width 37 height 8
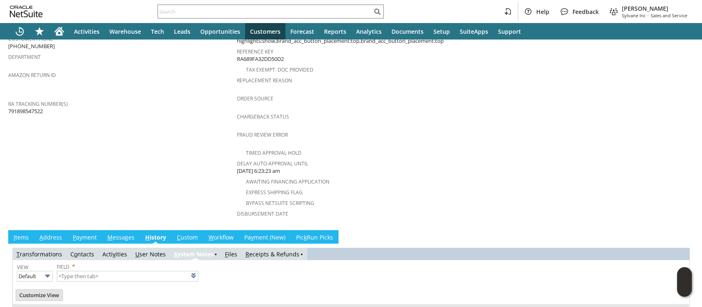
scroll to position [294, 0]
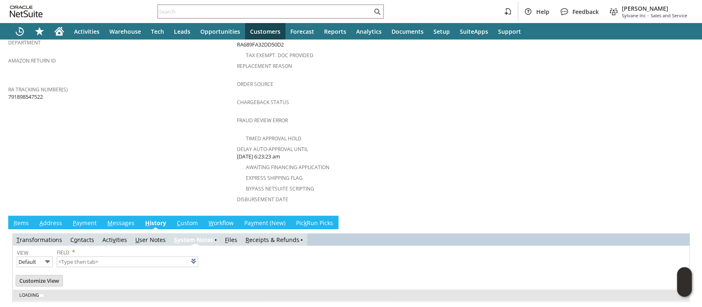
type input "1 to 25 of 77"
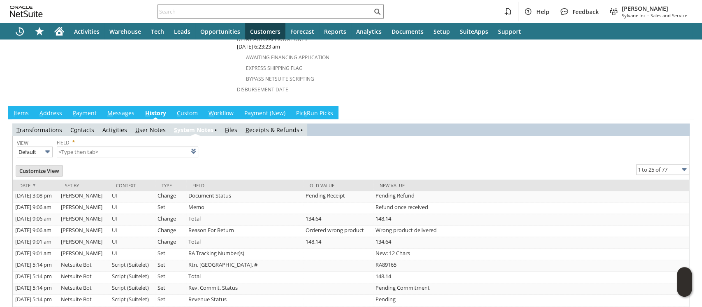
scroll to position [513, 0]
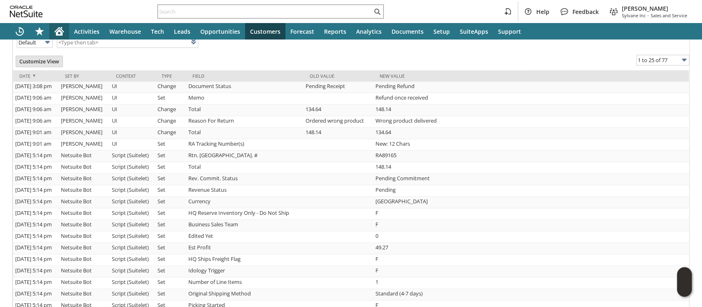
click at [58, 32] on icon "Home" at bounding box center [59, 31] width 10 height 10
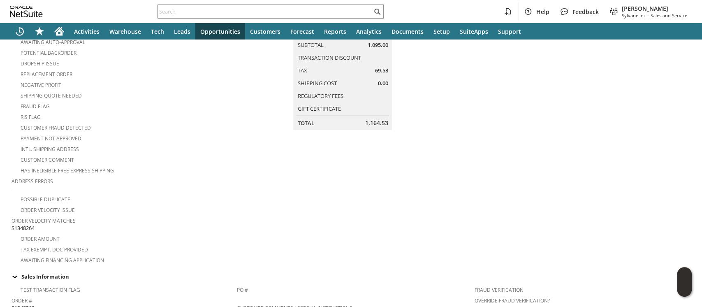
scroll to position [109, 0]
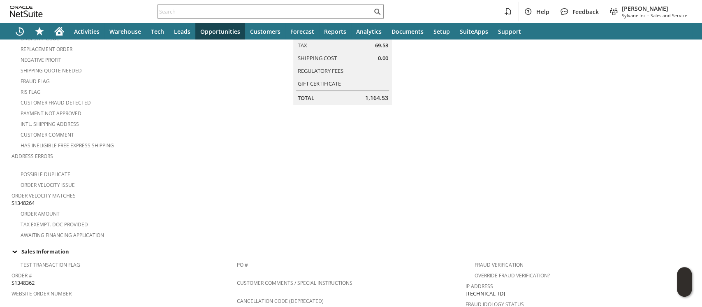
click at [30, 199] on span "S1348264" at bounding box center [23, 203] width 23 height 8
copy span "S1348264"
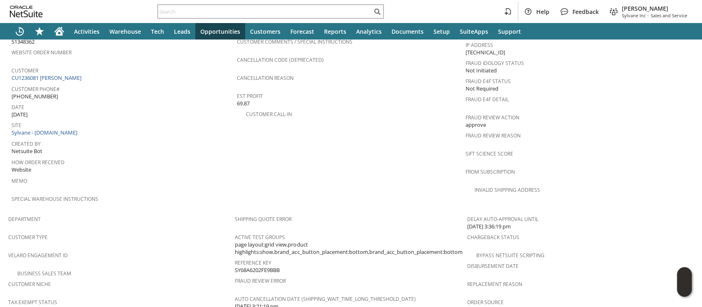
scroll to position [520, 0]
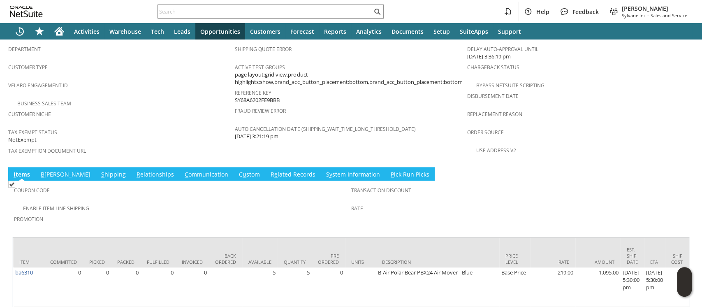
click at [99, 170] on link "S hipping" at bounding box center [113, 174] width 29 height 9
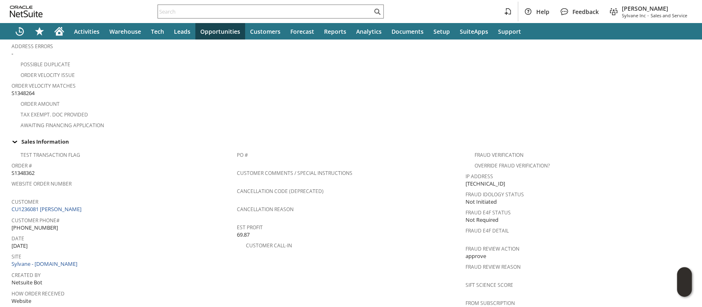
scroll to position [0, 0]
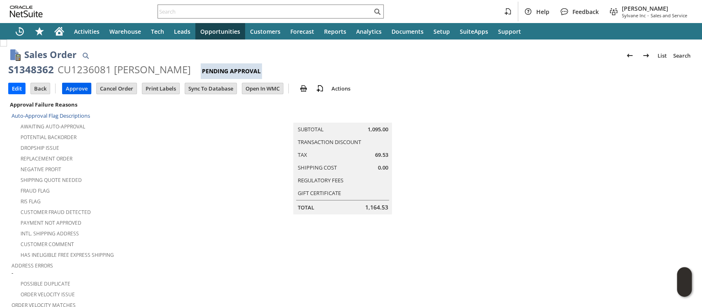
click at [69, 87] on input "Approve" at bounding box center [76, 88] width 28 height 11
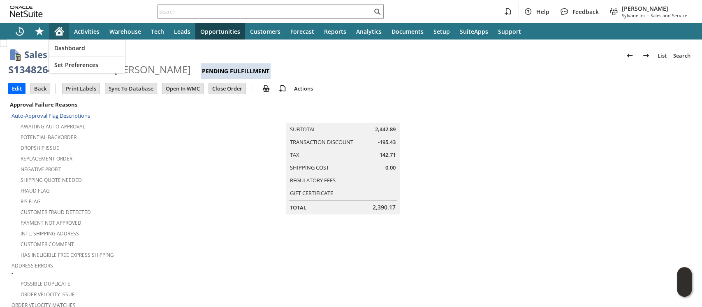
click at [55, 31] on icon "Home" at bounding box center [59, 29] width 9 height 5
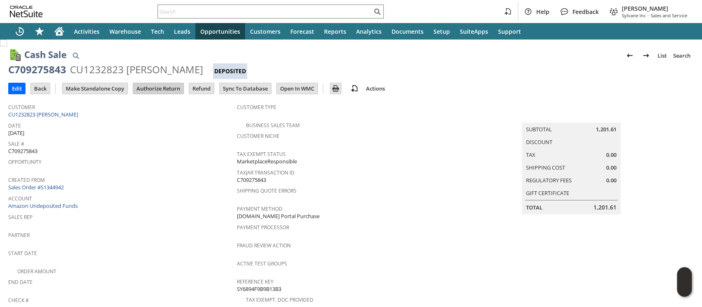
click at [168, 89] on input "Authorize Return" at bounding box center [158, 88] width 50 height 11
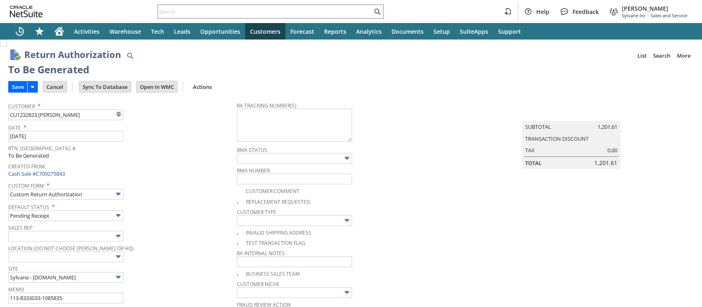
type input "Add"
type input "Copy Previous"
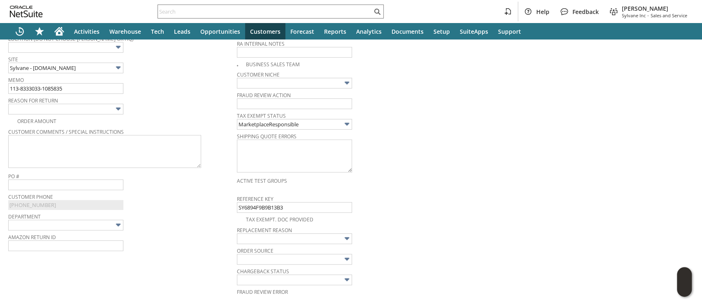
scroll to position [162, 0]
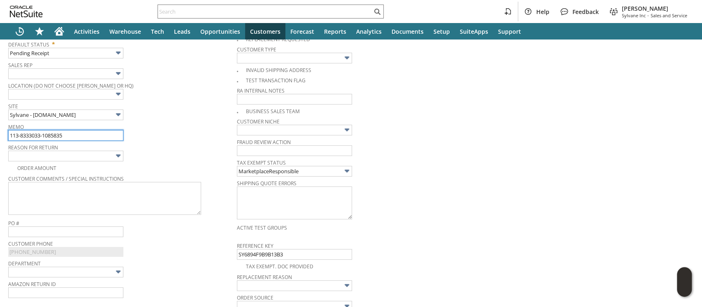
click at [77, 136] on input "113-8333033-1085835" at bounding box center [65, 135] width 115 height 11
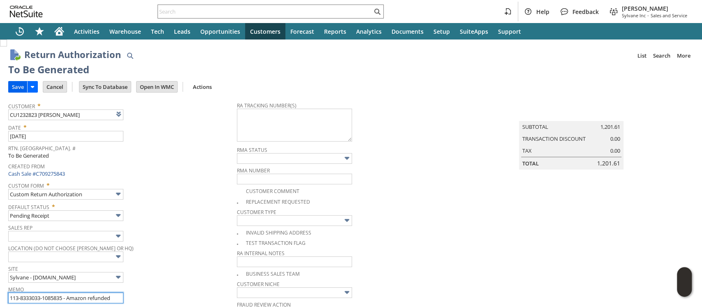
type input "113-8333033-1085835 - Amazon refunded"
click at [22, 86] on input "Save" at bounding box center [18, 86] width 18 height 11
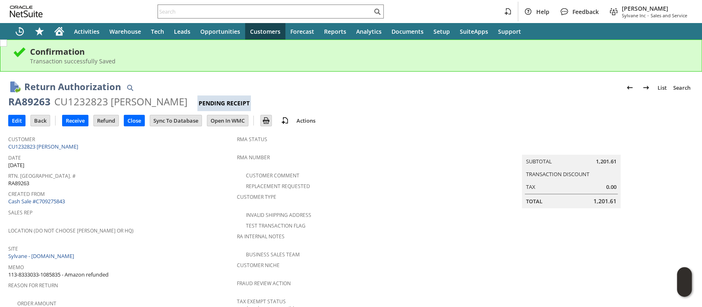
click at [90, 101] on div "CU1232823 Javier Osorio" at bounding box center [120, 101] width 133 height 13
copy div "CU1232823"
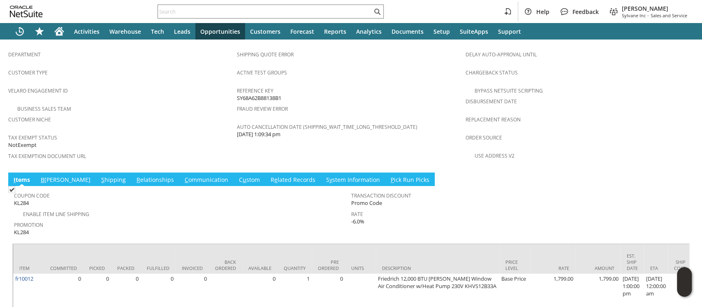
scroll to position [535, 0]
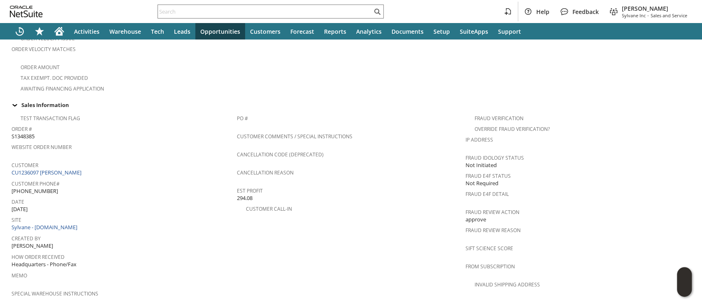
scroll to position [261, 0]
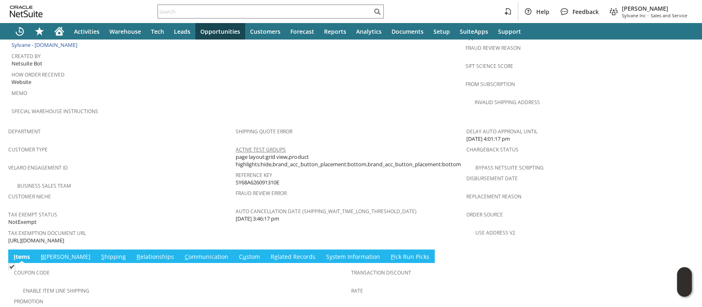
scroll to position [438, 0]
click at [64, 236] on span "[URL][DOMAIN_NAME]" at bounding box center [36, 240] width 56 height 8
copy tbody "[URL][DOMAIN_NAME]"
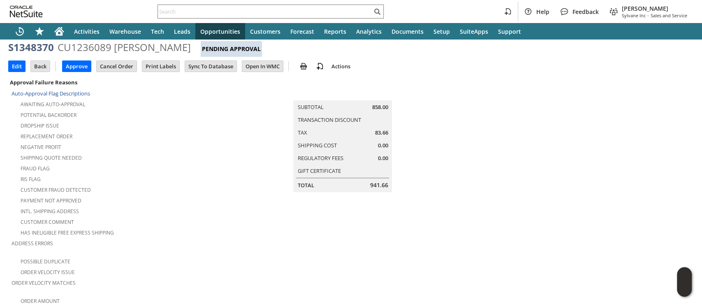
scroll to position [0, 0]
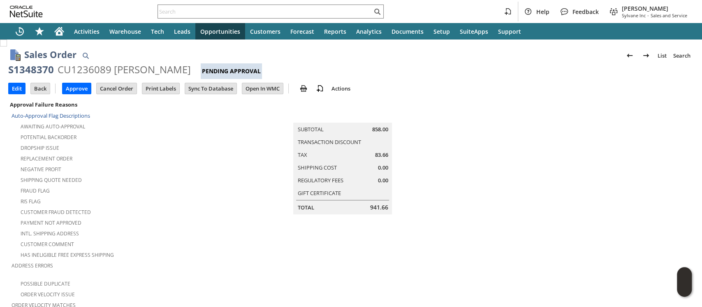
click at [46, 67] on div "S1348370" at bounding box center [31, 69] width 46 height 13
copy div "S1348370"
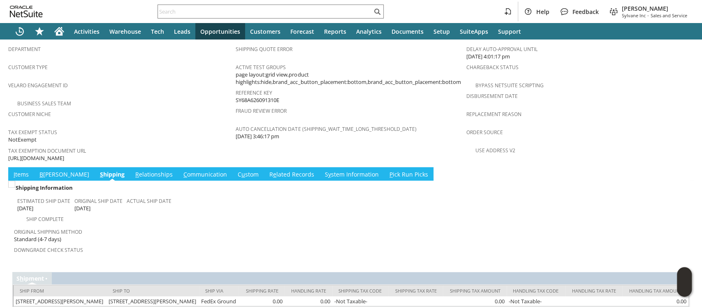
click at [47, 170] on link "B [PERSON_NAME]" at bounding box center [64, 174] width 54 height 9
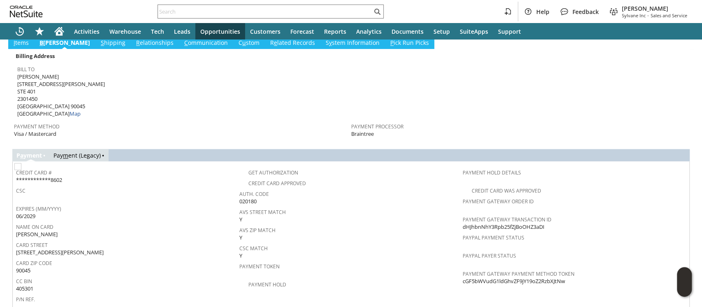
scroll to position [630, 0]
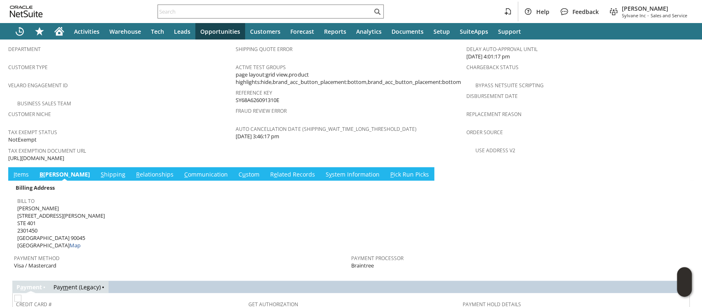
click at [182, 170] on link "C ommunication" at bounding box center [206, 174] width 48 height 9
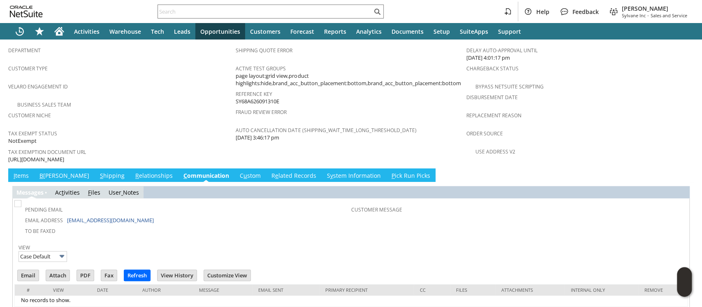
scroll to position [0, 0]
click at [30, 270] on input "Email" at bounding box center [28, 275] width 21 height 11
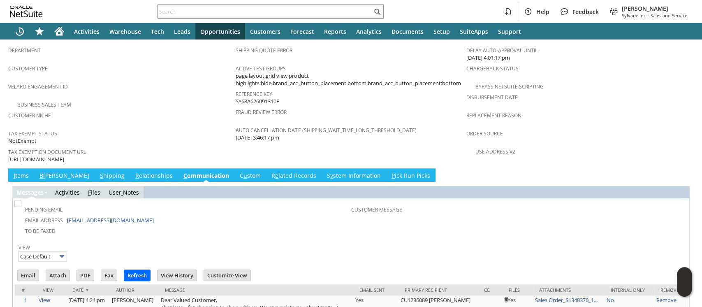
click at [25, 171] on link "I tems" at bounding box center [21, 175] width 19 height 9
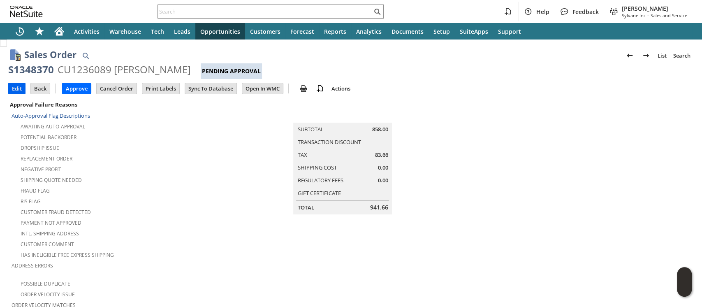
click at [18, 90] on input "Edit" at bounding box center [17, 88] width 16 height 11
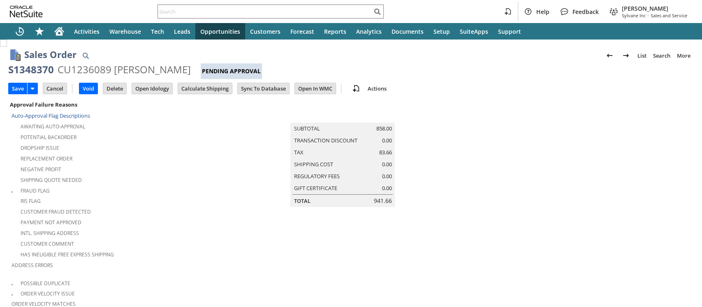
type input "Intelligent Recommendations ⁰"
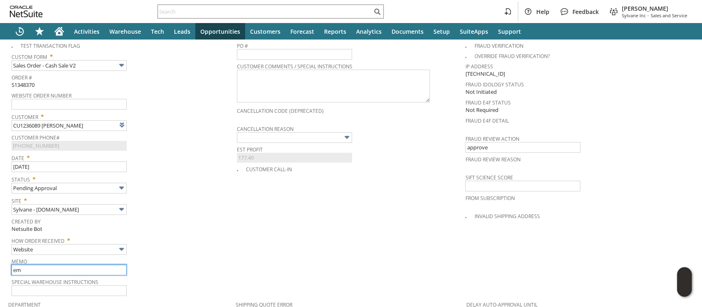
type input "e"
type input "Emailed customer - Wrong tax form sent"
click at [194, 173] on span "Status *" at bounding box center [122, 178] width 221 height 10
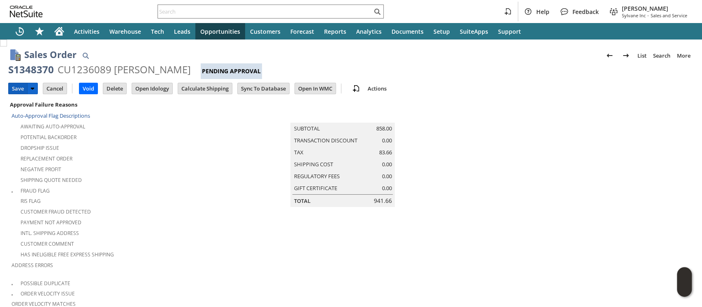
click at [20, 90] on input "Save" at bounding box center [18, 88] width 18 height 11
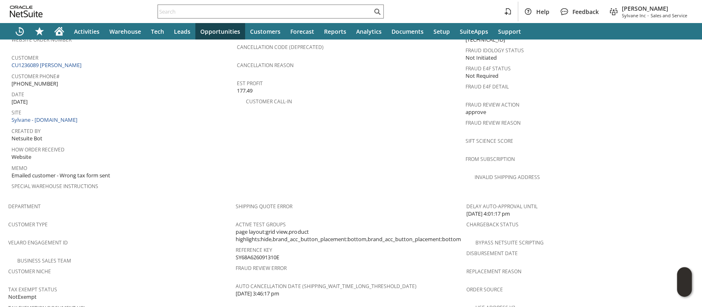
scroll to position [552, 0]
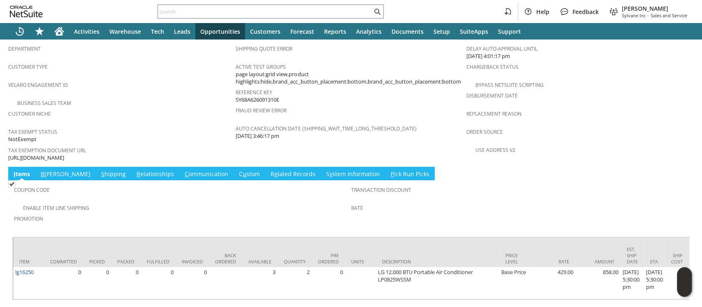
click at [179, 166] on td "C ommunication" at bounding box center [206, 173] width 54 height 14
click at [182, 170] on link "C ommunication" at bounding box center [206, 174] width 48 height 9
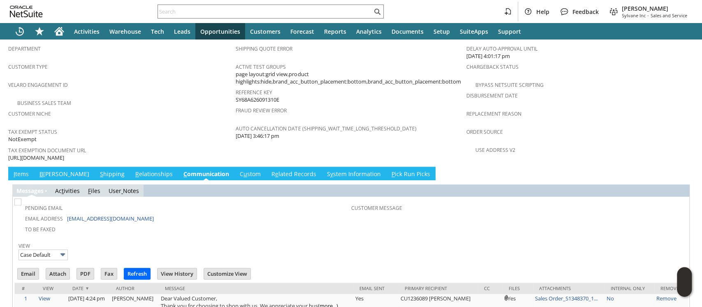
click at [20, 170] on link "I tems" at bounding box center [21, 174] width 19 height 9
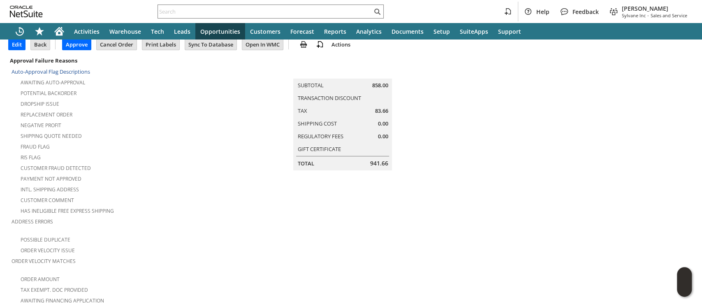
scroll to position [0, 0]
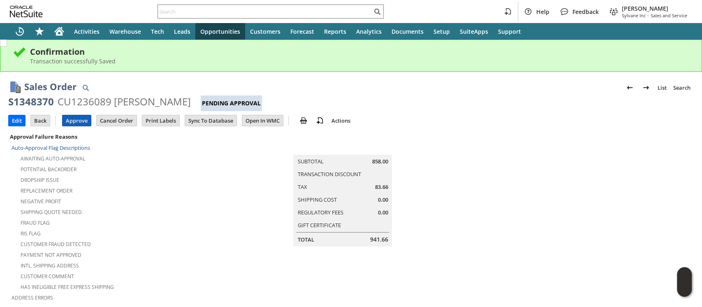
click at [77, 123] on input "Approve" at bounding box center [76, 120] width 28 height 11
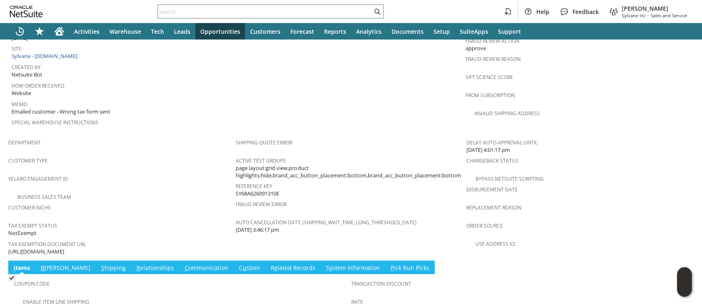
scroll to position [552, 0]
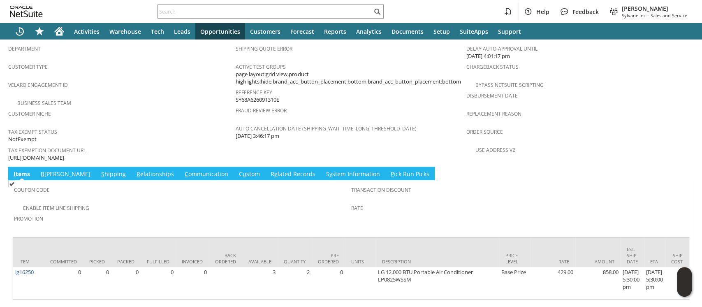
click at [99, 170] on link "S hipping" at bounding box center [113, 174] width 29 height 9
